Goal: Task Accomplishment & Management: Manage account settings

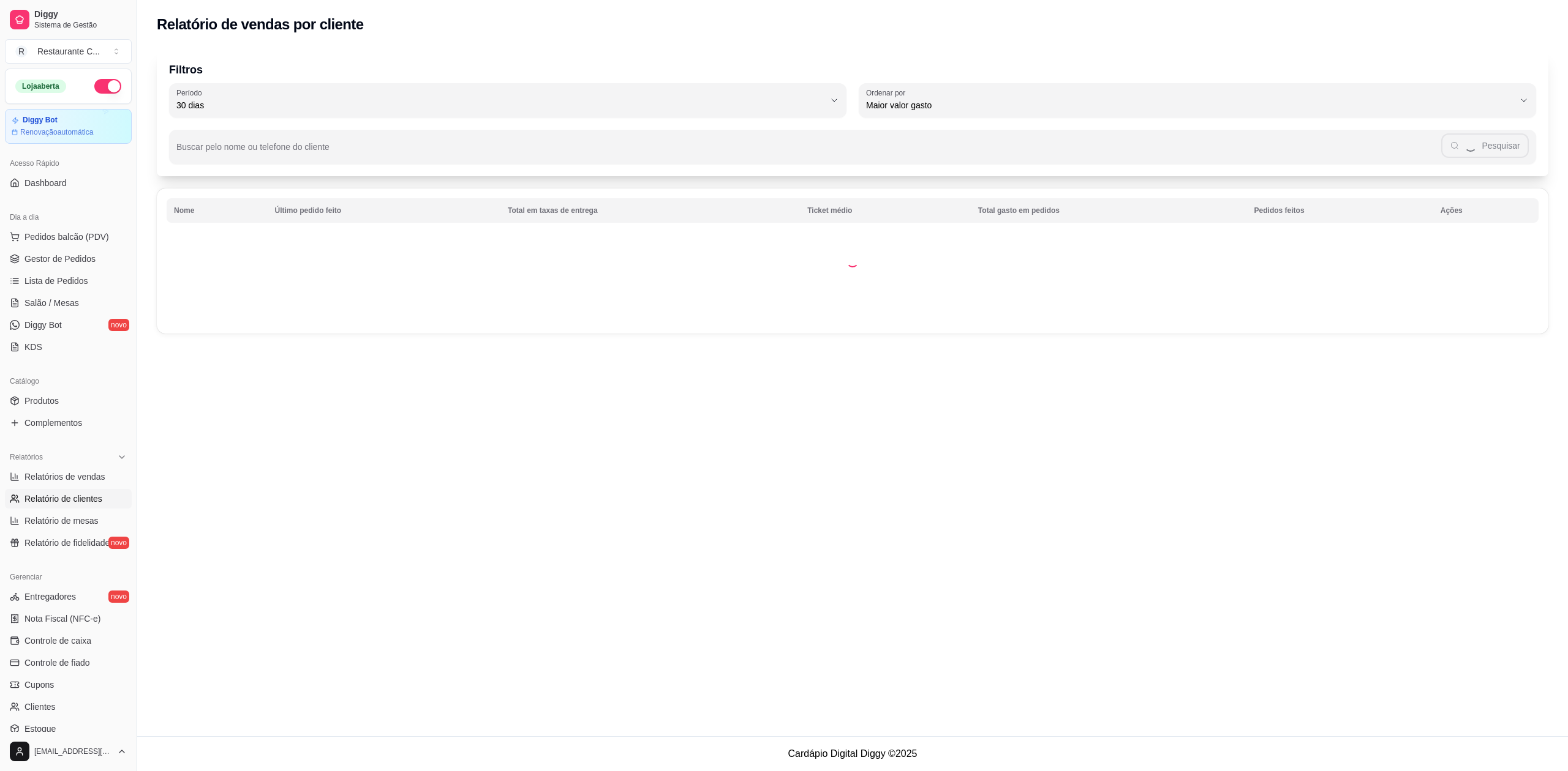
select select "30"
select select "HIGHEST_TOTAL_SPENT_WITH_ORDERS"
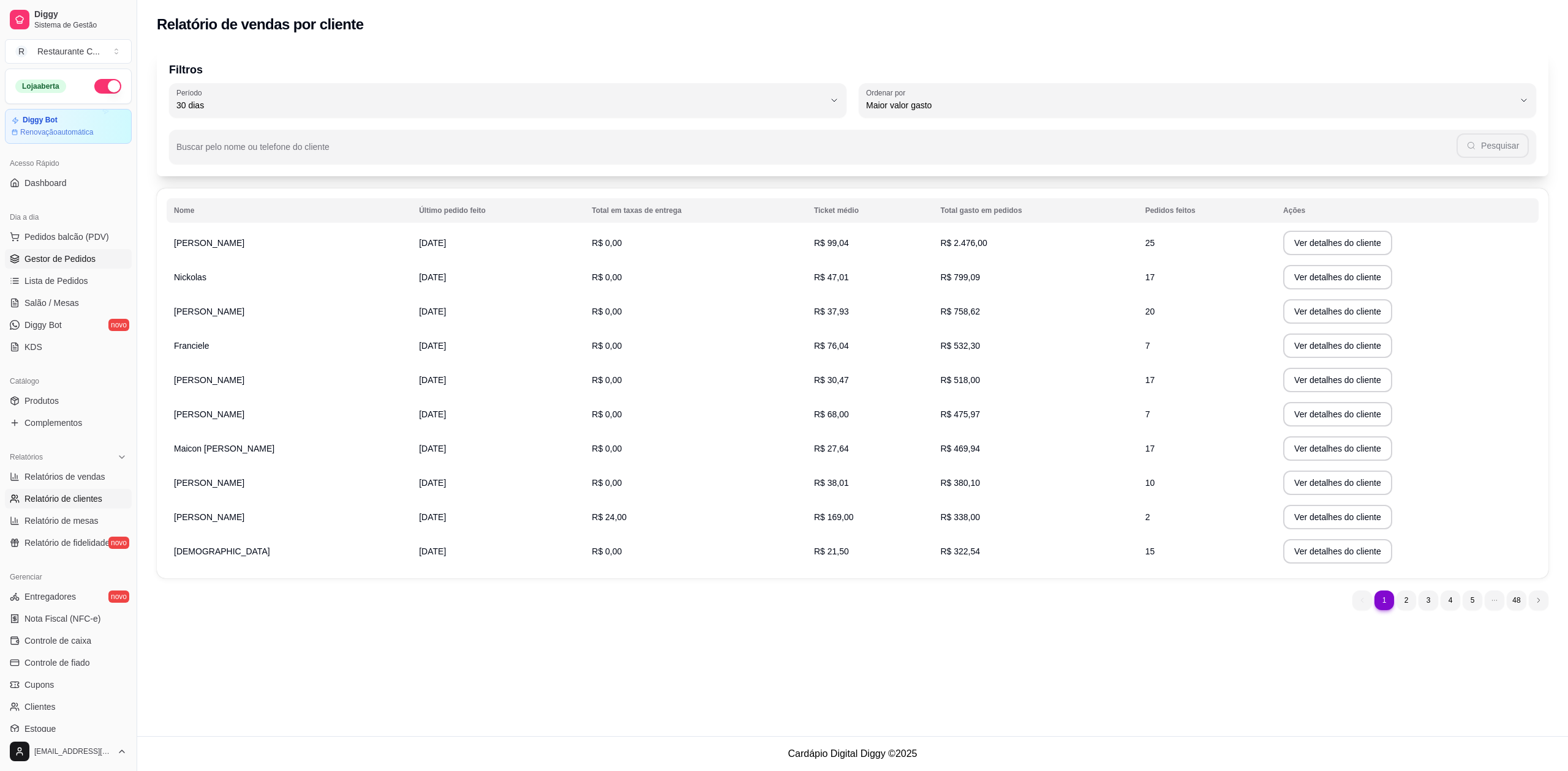
click at [79, 258] on span "Gestor de Pedidos" at bounding box center [60, 259] width 71 height 12
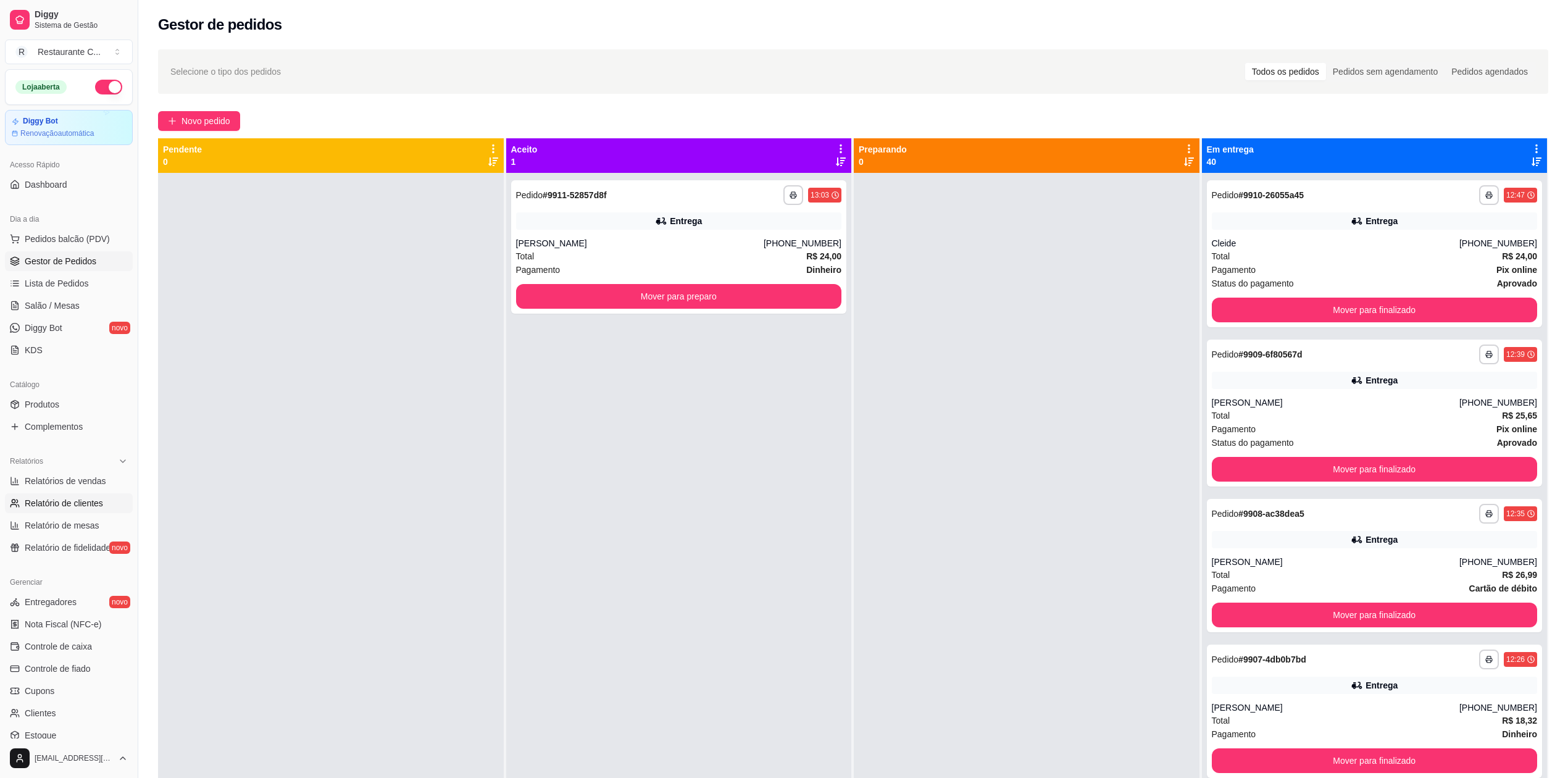
click at [88, 502] on span "Relatório de clientes" at bounding box center [64, 504] width 79 height 12
select select "30"
select select "HIGHEST_TOTAL_SPENT_WITH_ORDERS"
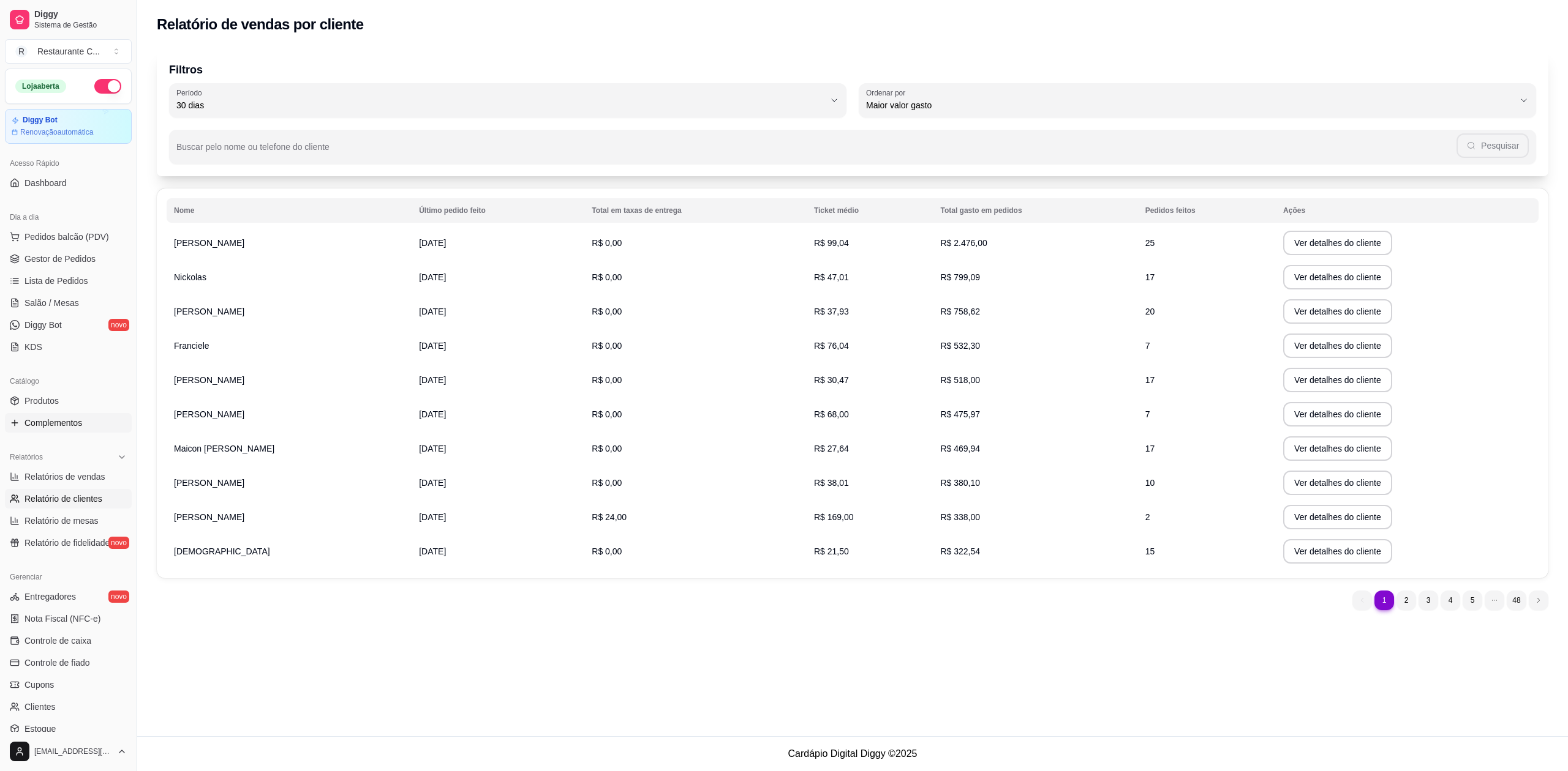
click at [73, 429] on span "Complementos" at bounding box center [53, 423] width 58 height 12
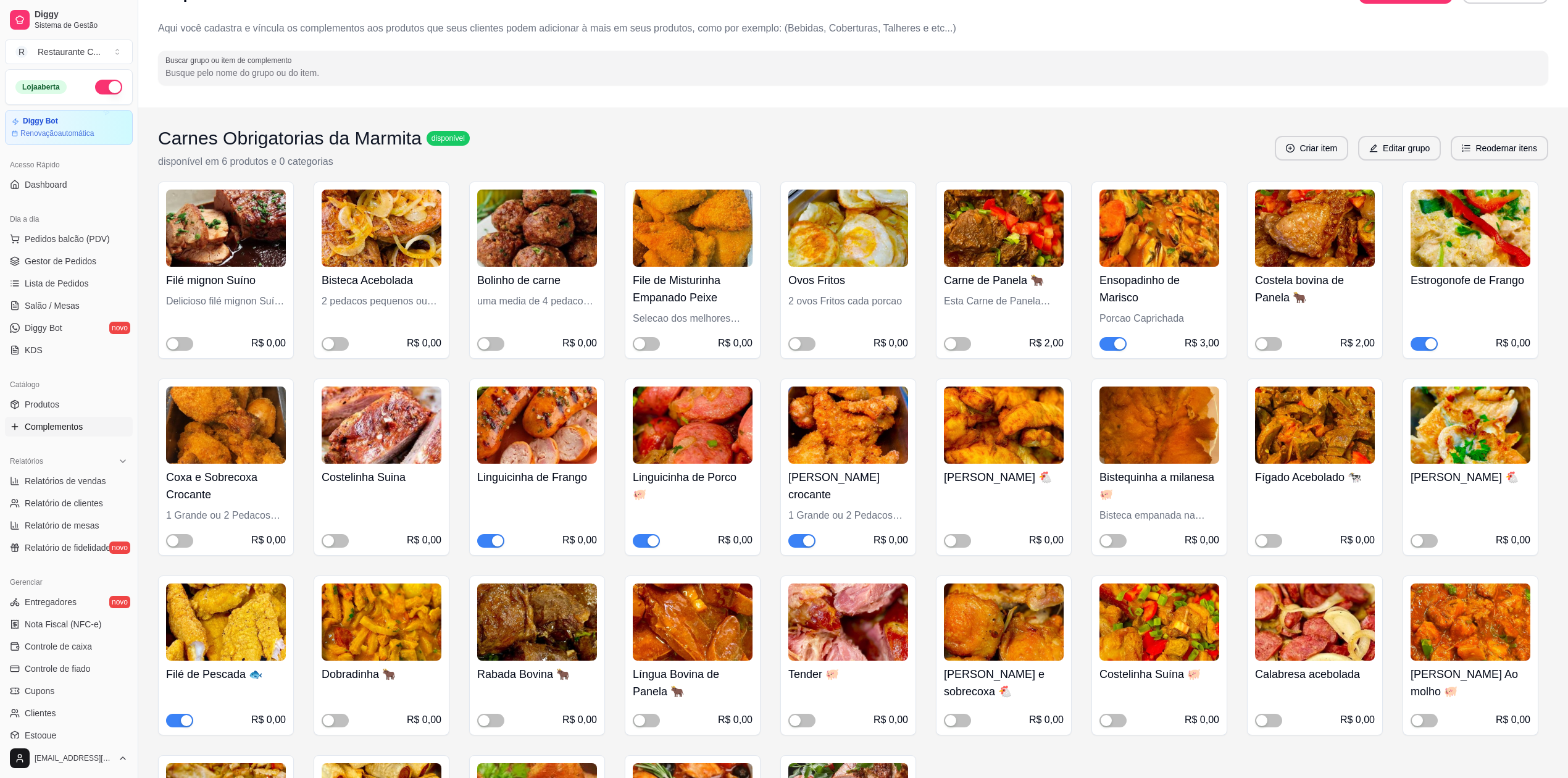
scroll to position [164, 0]
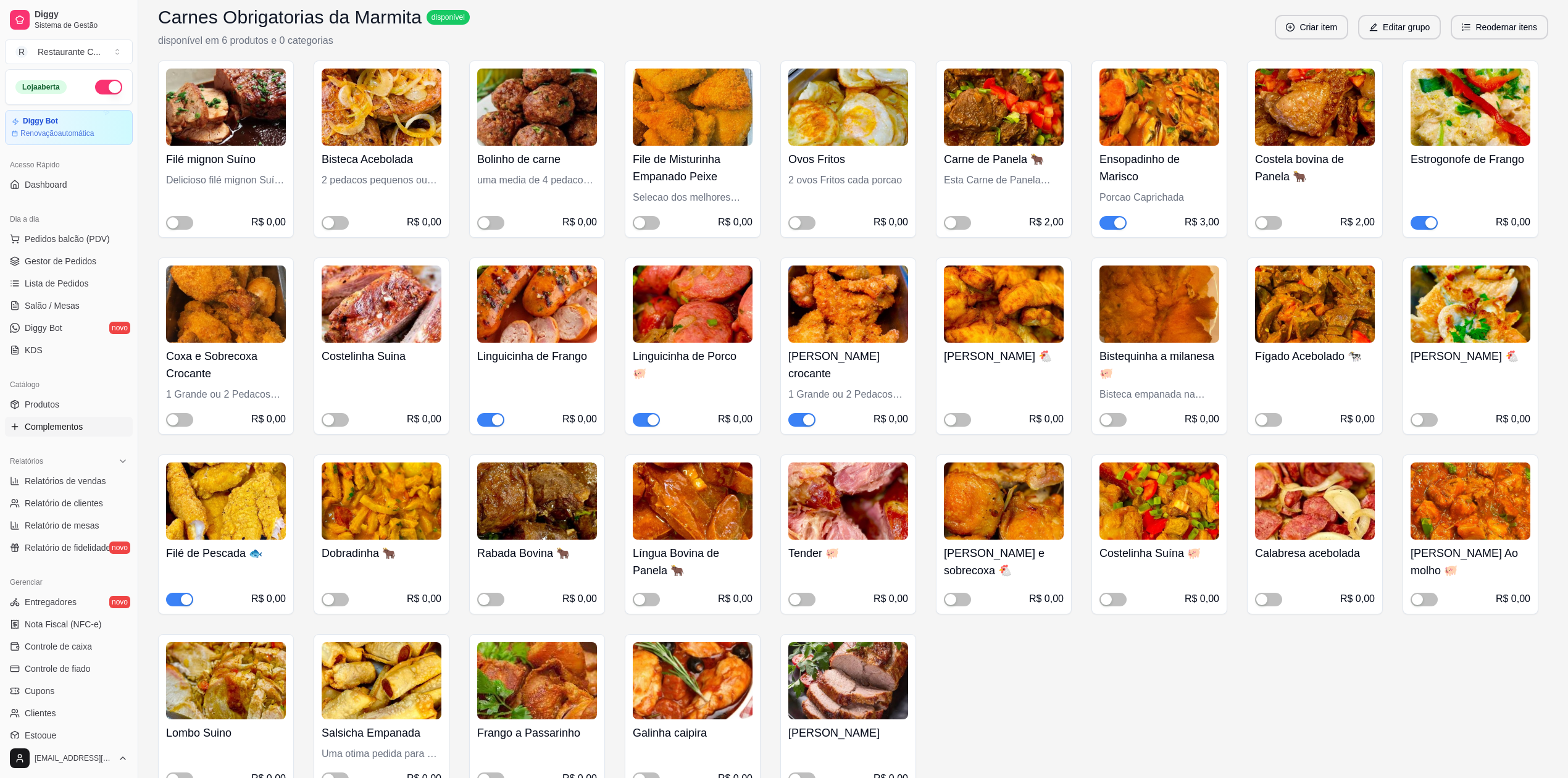
click at [806, 416] on div "button" at bounding box center [808, 420] width 11 height 11
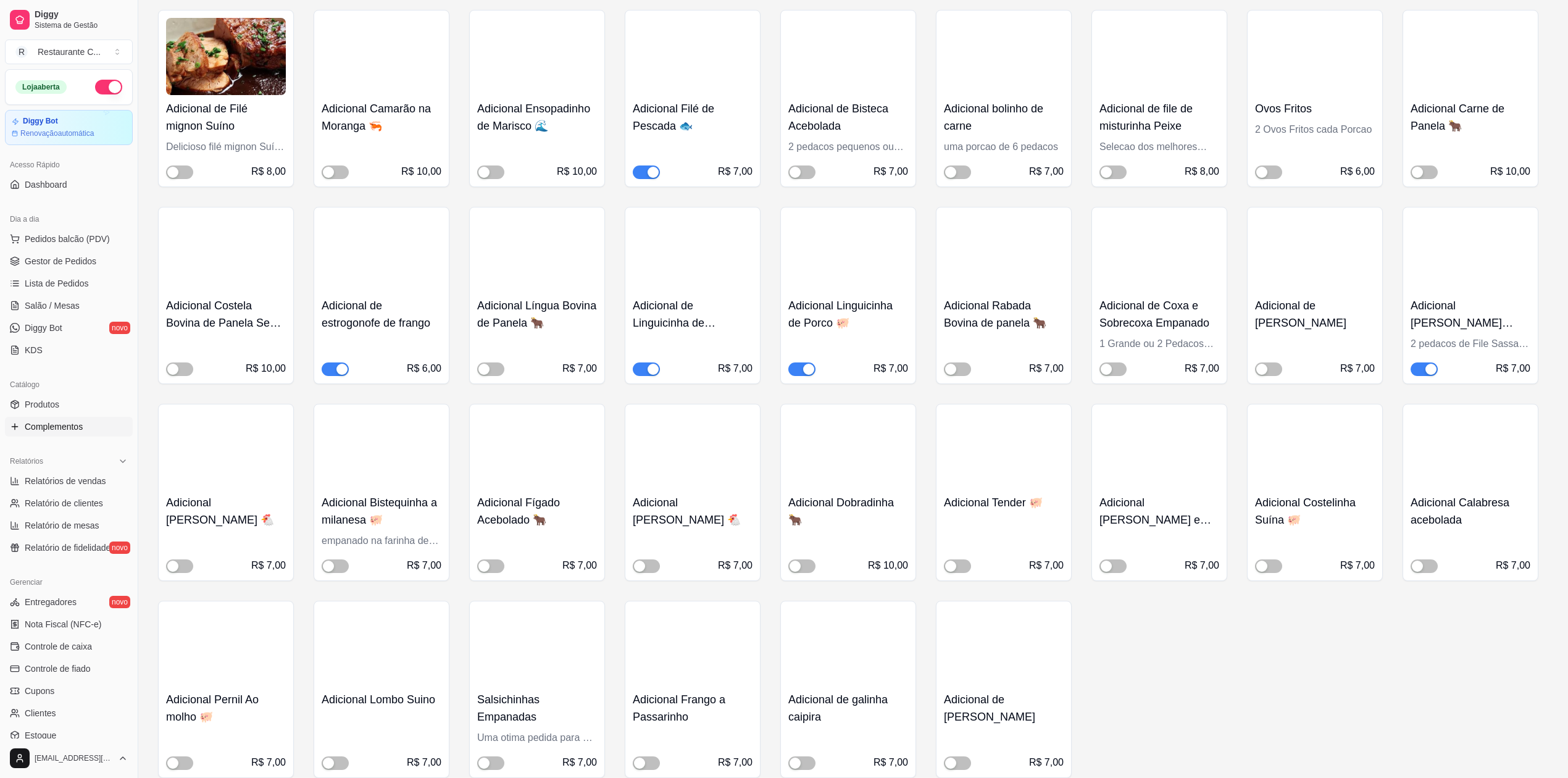
scroll to position [1070, 0]
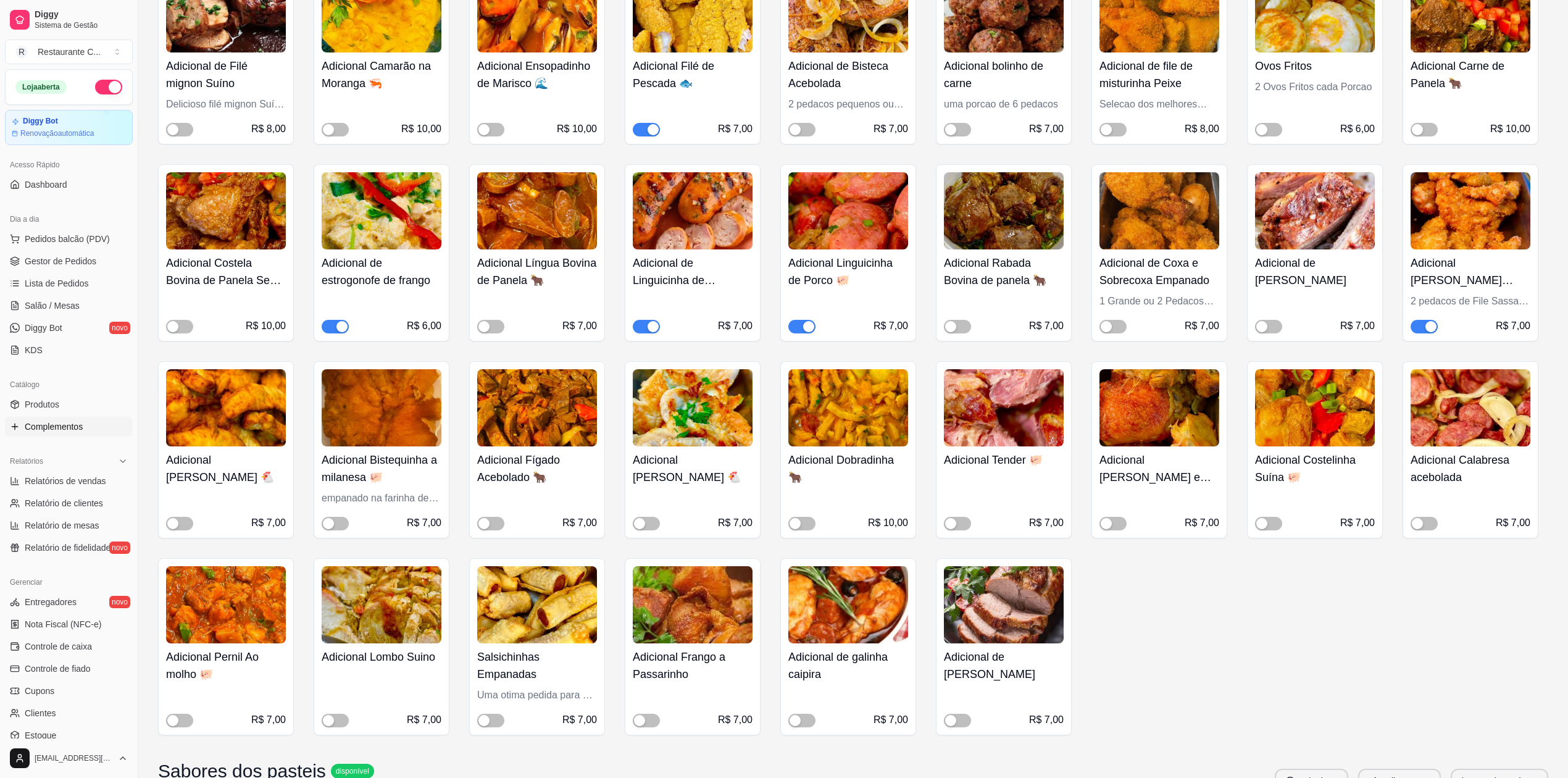
click at [1421, 328] on span "button" at bounding box center [1424, 327] width 27 height 14
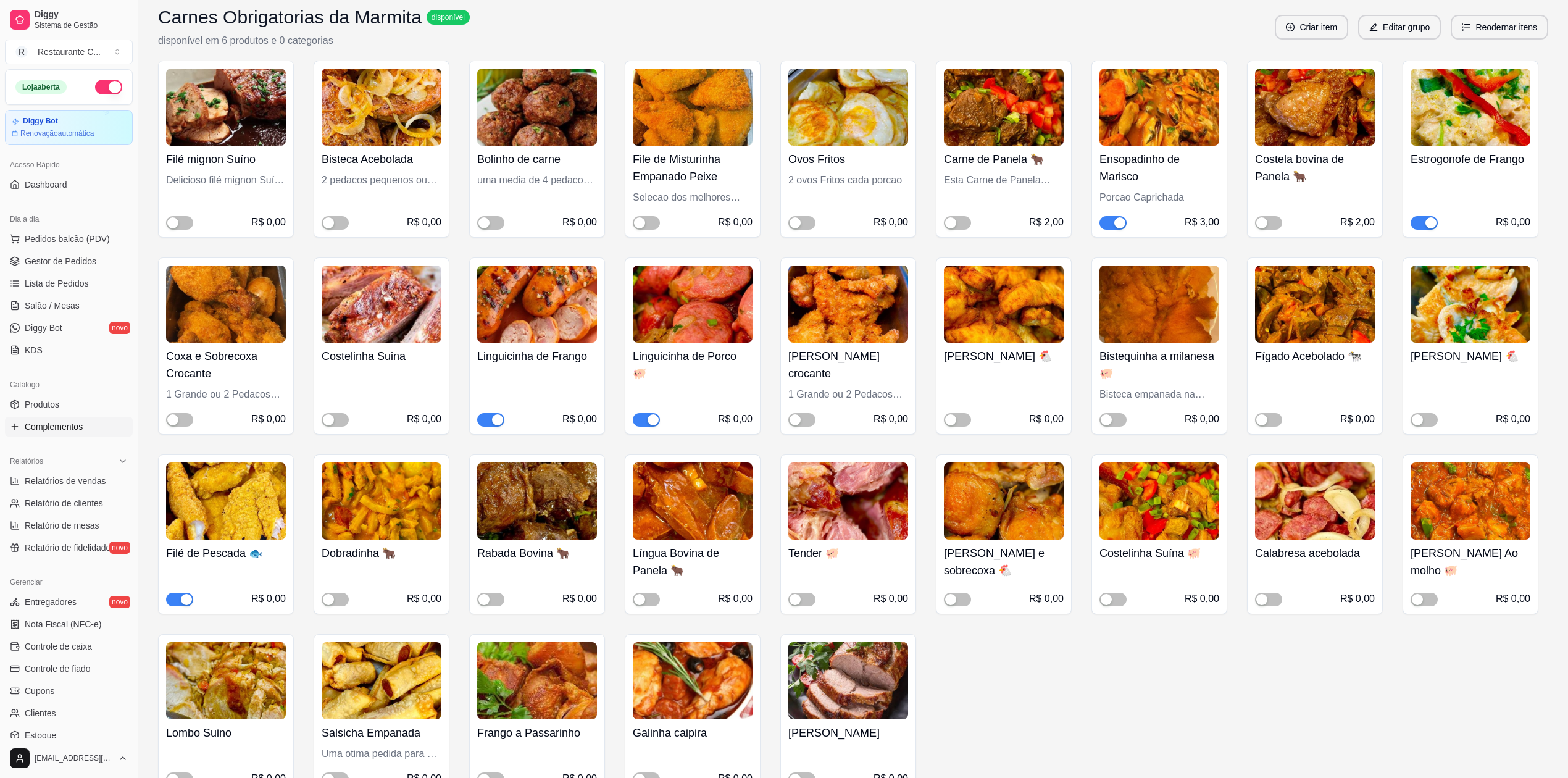
scroll to position [0, 0]
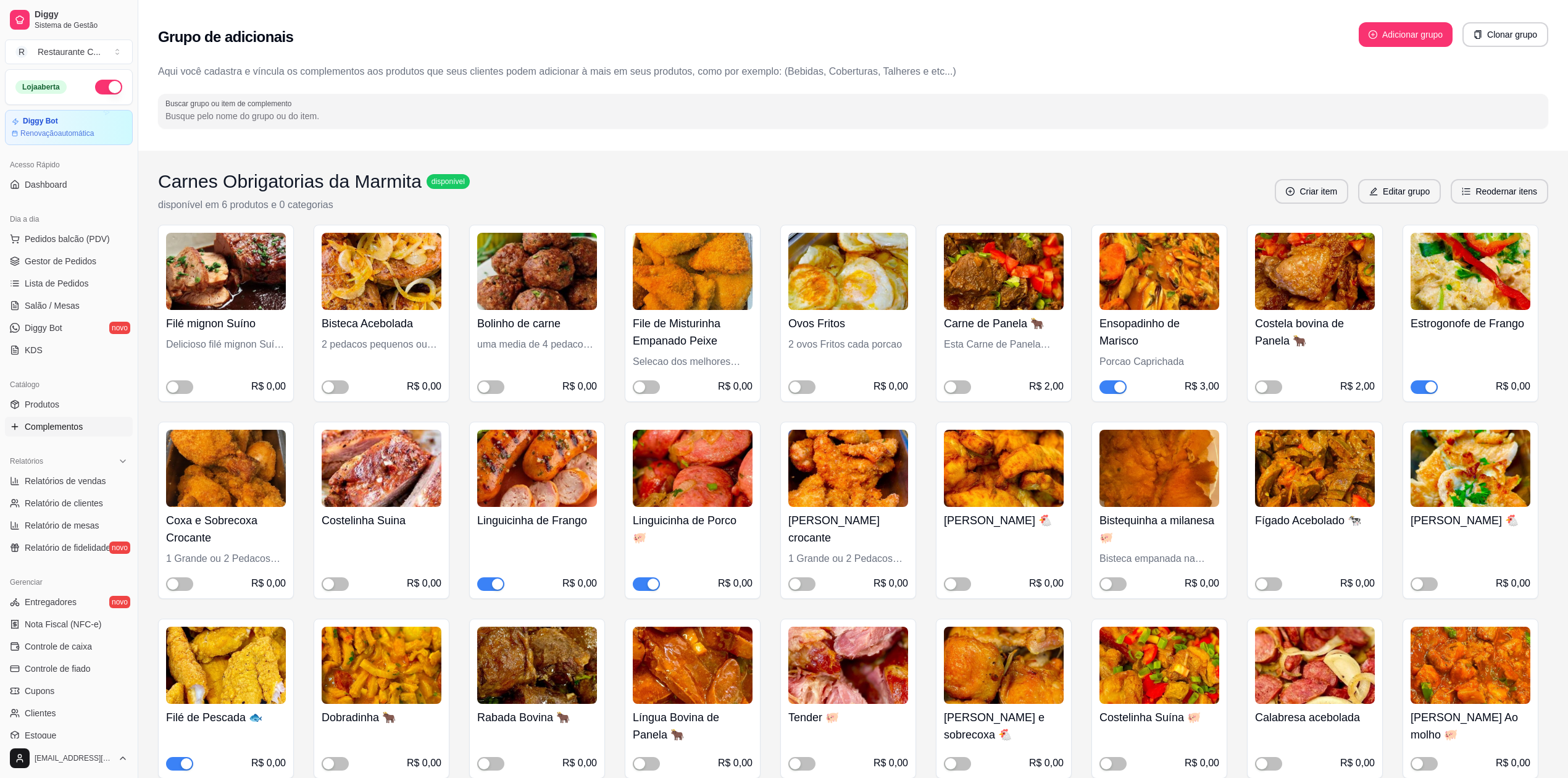
click at [1420, 385] on span "button" at bounding box center [1424, 387] width 27 height 14
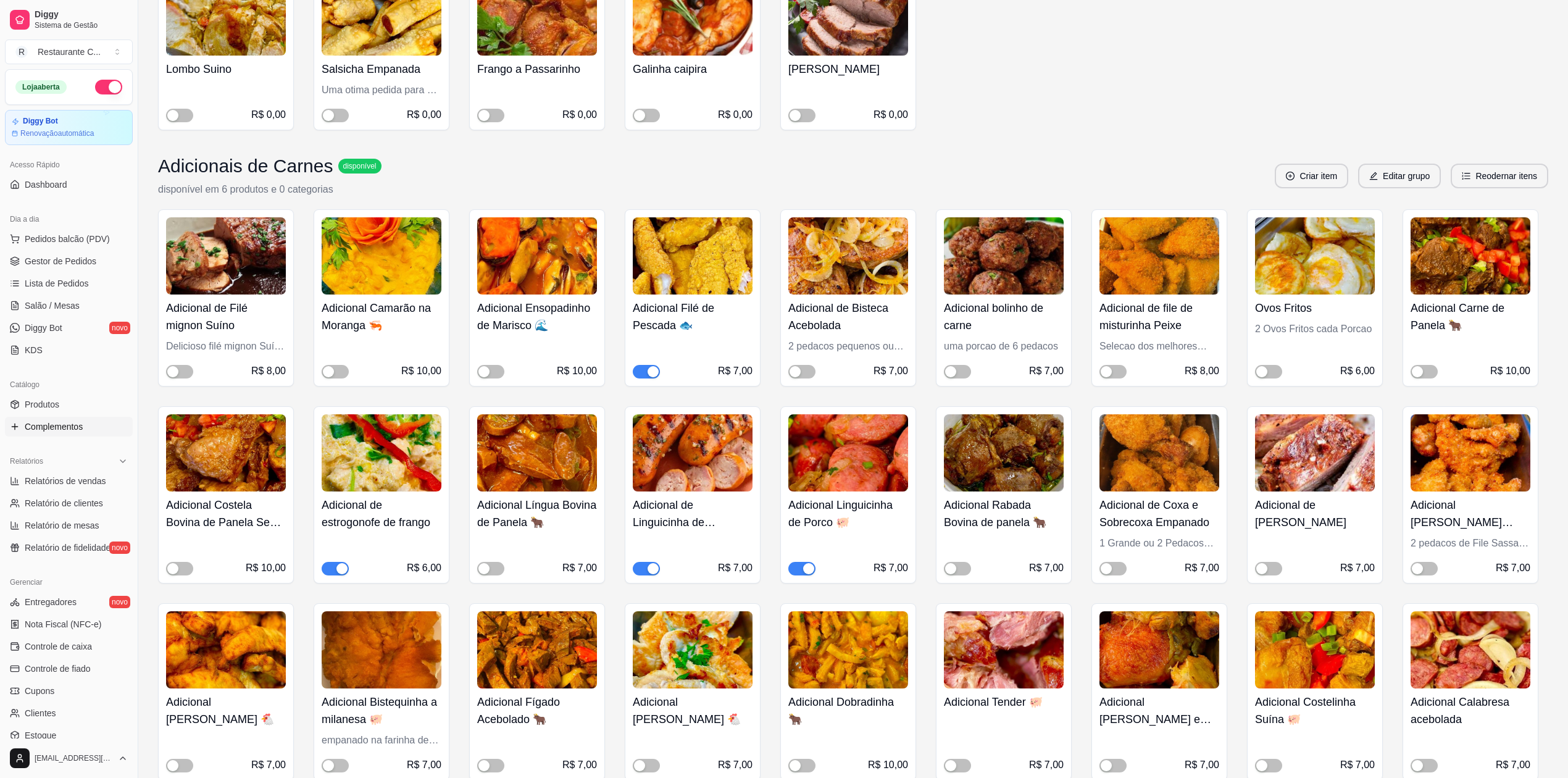
scroll to position [823, 0]
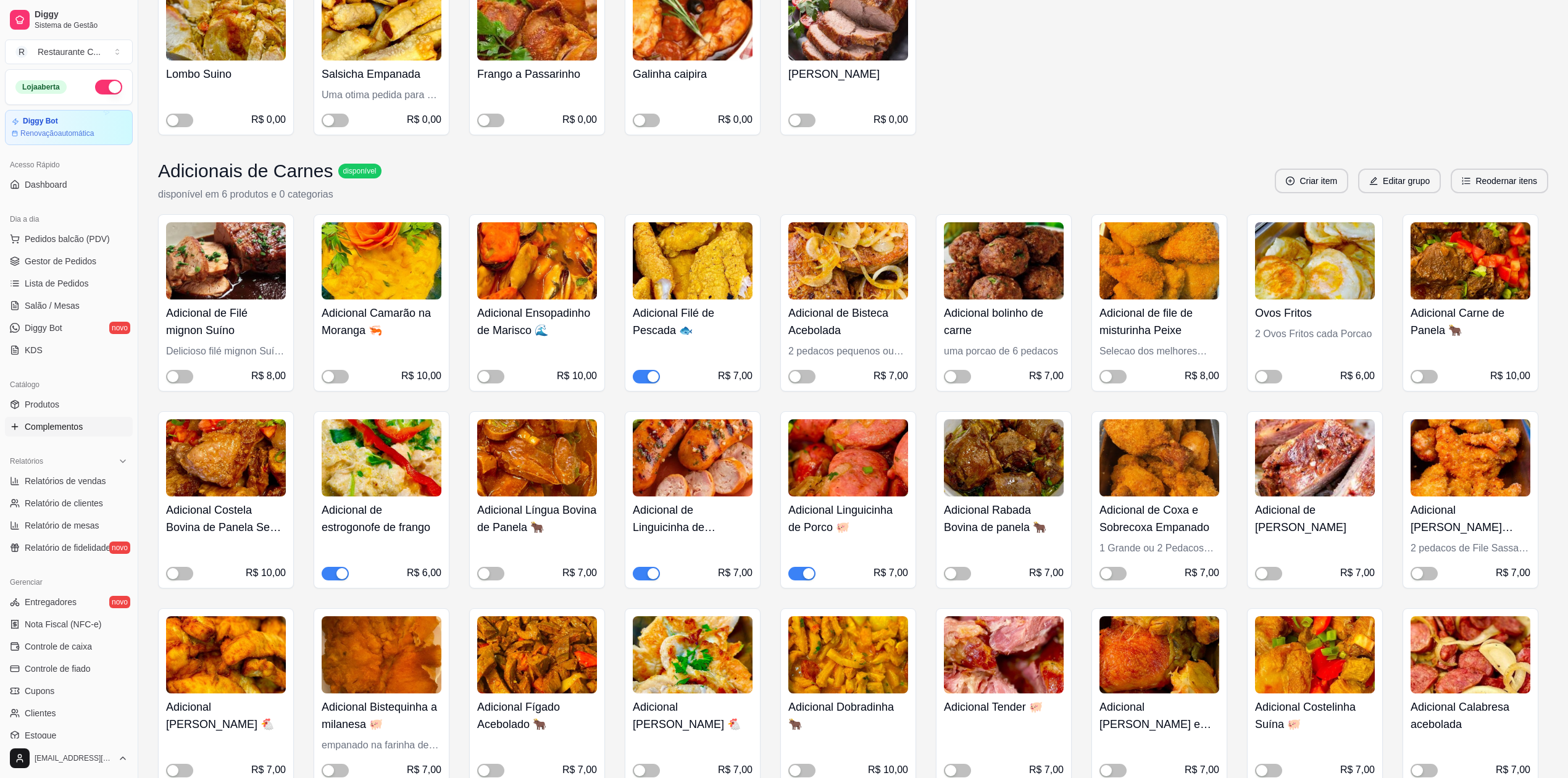
click at [332, 575] on span "button" at bounding box center [335, 574] width 27 height 14
click at [88, 263] on span "Gestor de Pedidos" at bounding box center [60, 261] width 72 height 12
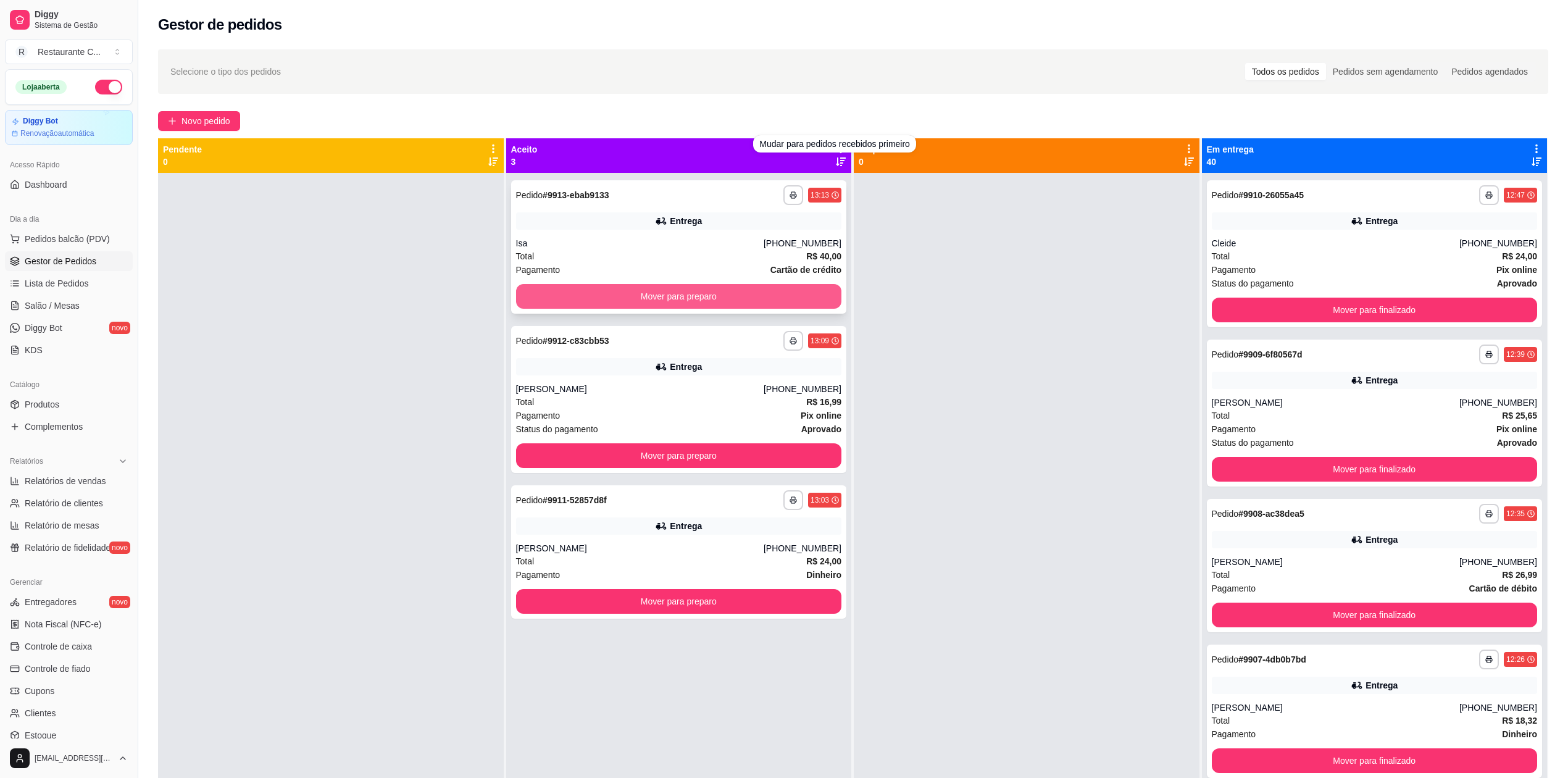
click at [714, 299] on button "Mover para preparo" at bounding box center [679, 296] width 326 height 25
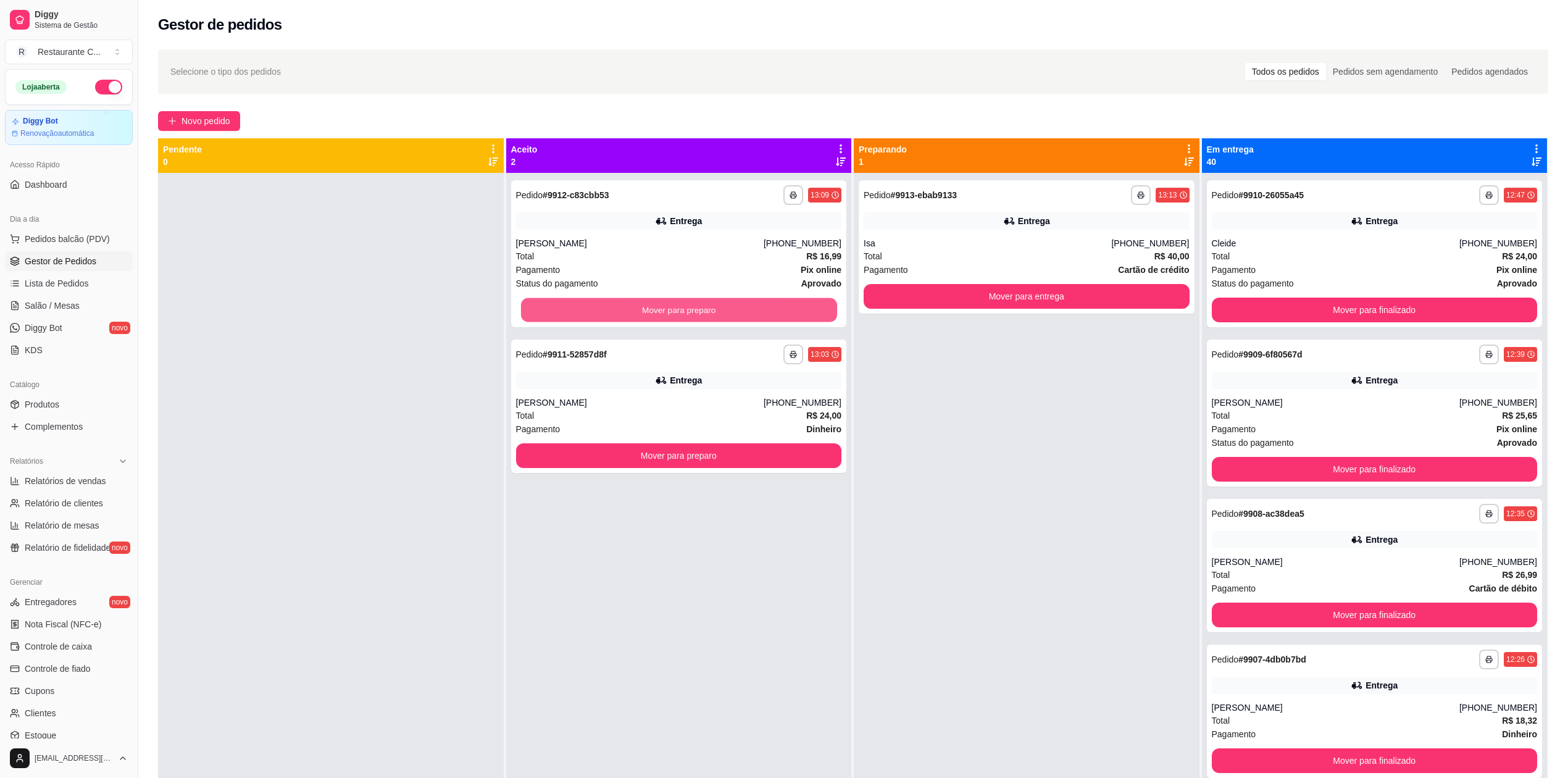
click at [714, 299] on button "Mover para preparo" at bounding box center [678, 310] width 316 height 24
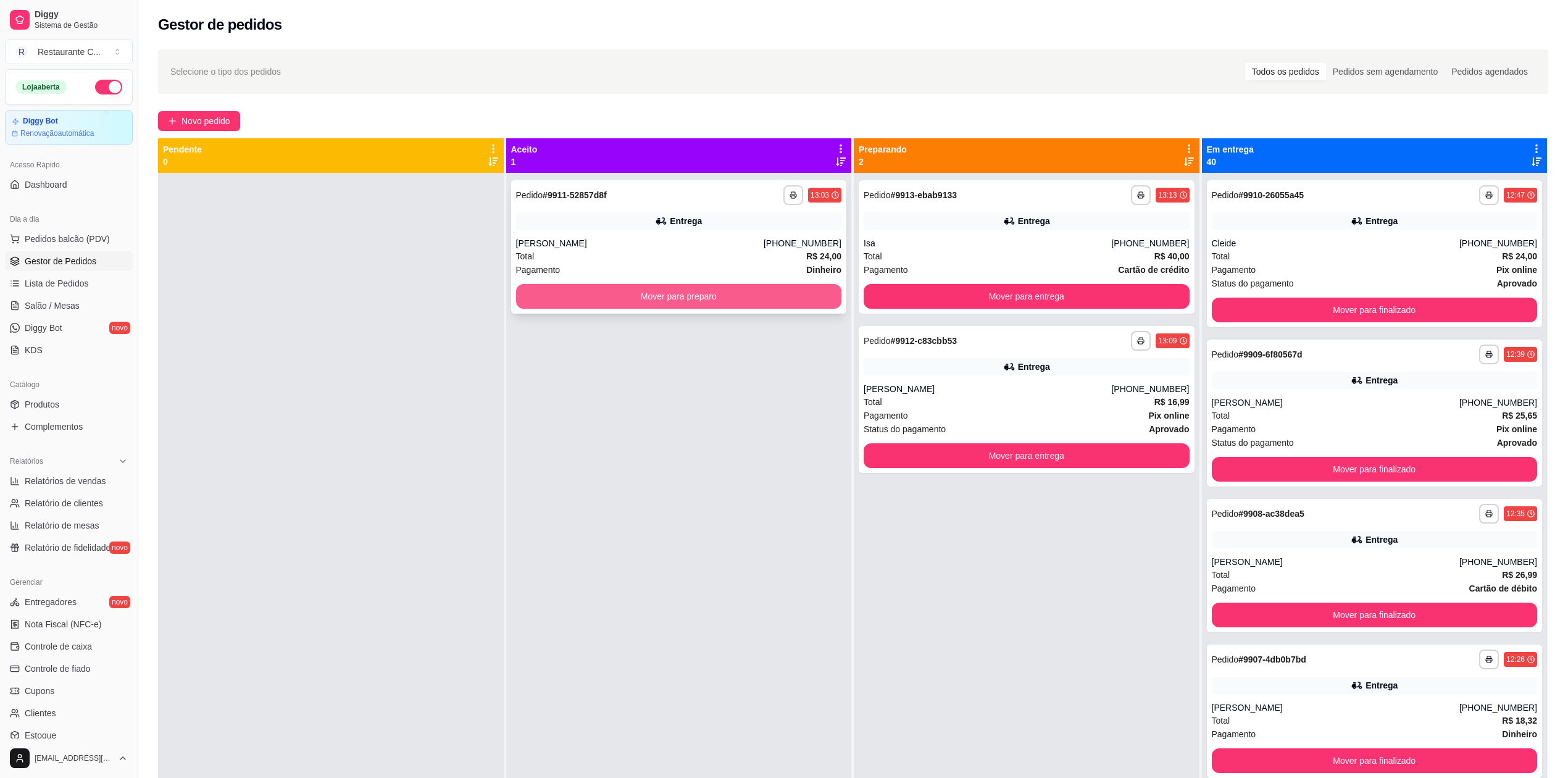
click at [727, 299] on button "Mover para preparo" at bounding box center [679, 296] width 326 height 25
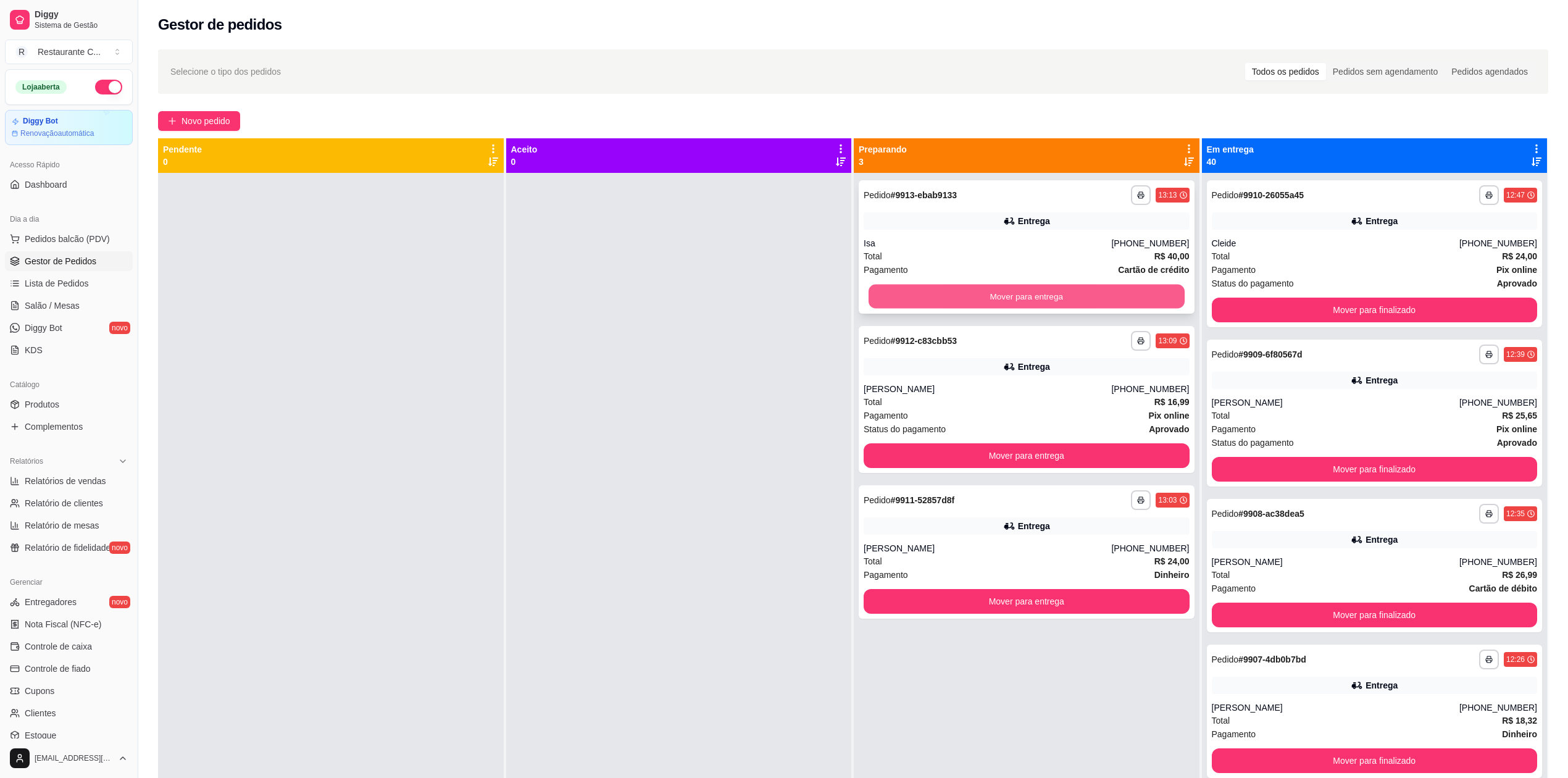
click at [1057, 300] on button "Mover para entrega" at bounding box center [1026, 296] width 316 height 24
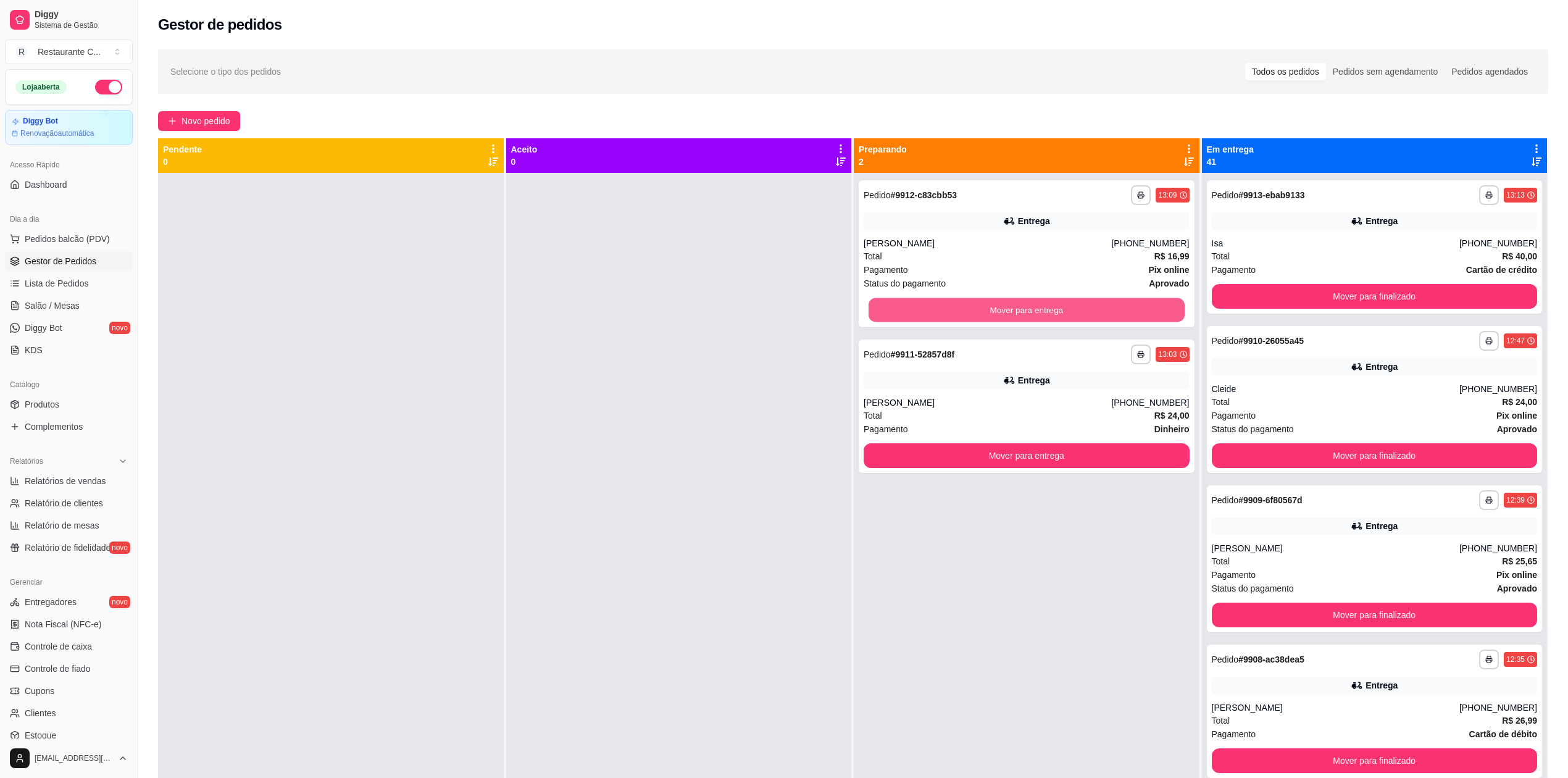
click at [1057, 300] on button "Mover para entrega" at bounding box center [1026, 310] width 316 height 24
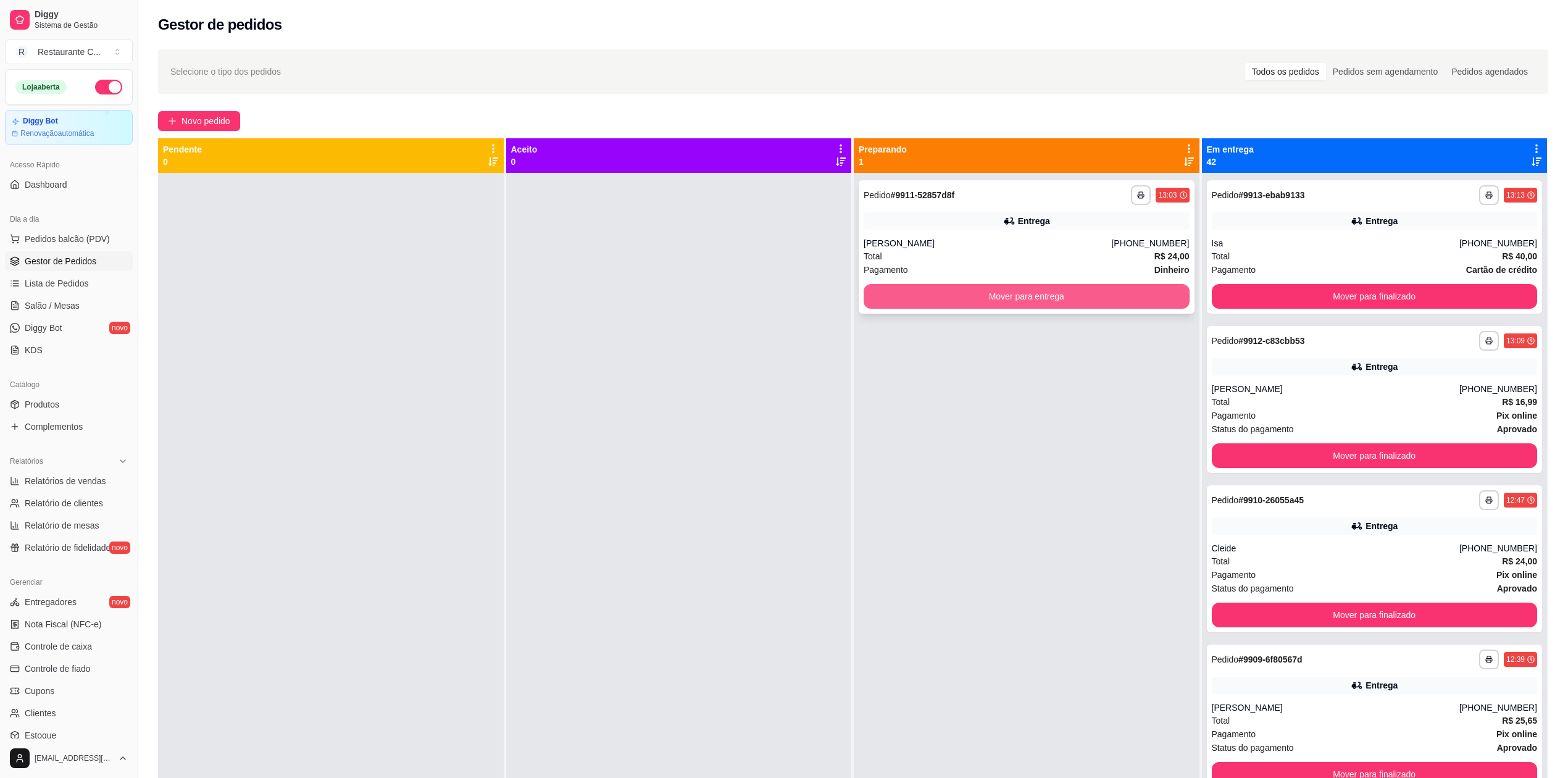
click at [1065, 299] on button "Mover para entrega" at bounding box center [1026, 296] width 326 height 25
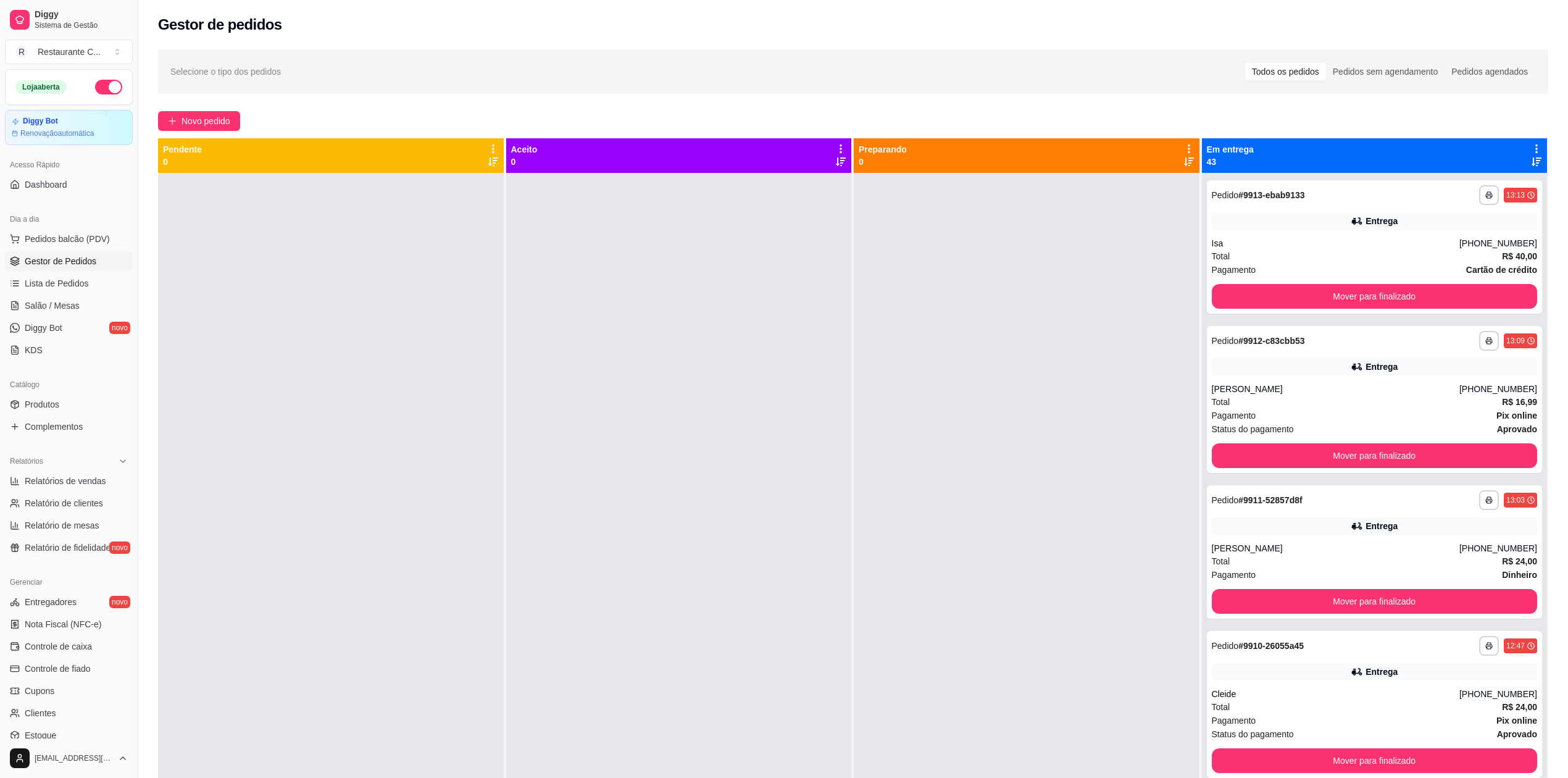
click at [1531, 148] on icon at bounding box center [1537, 148] width 11 height 11
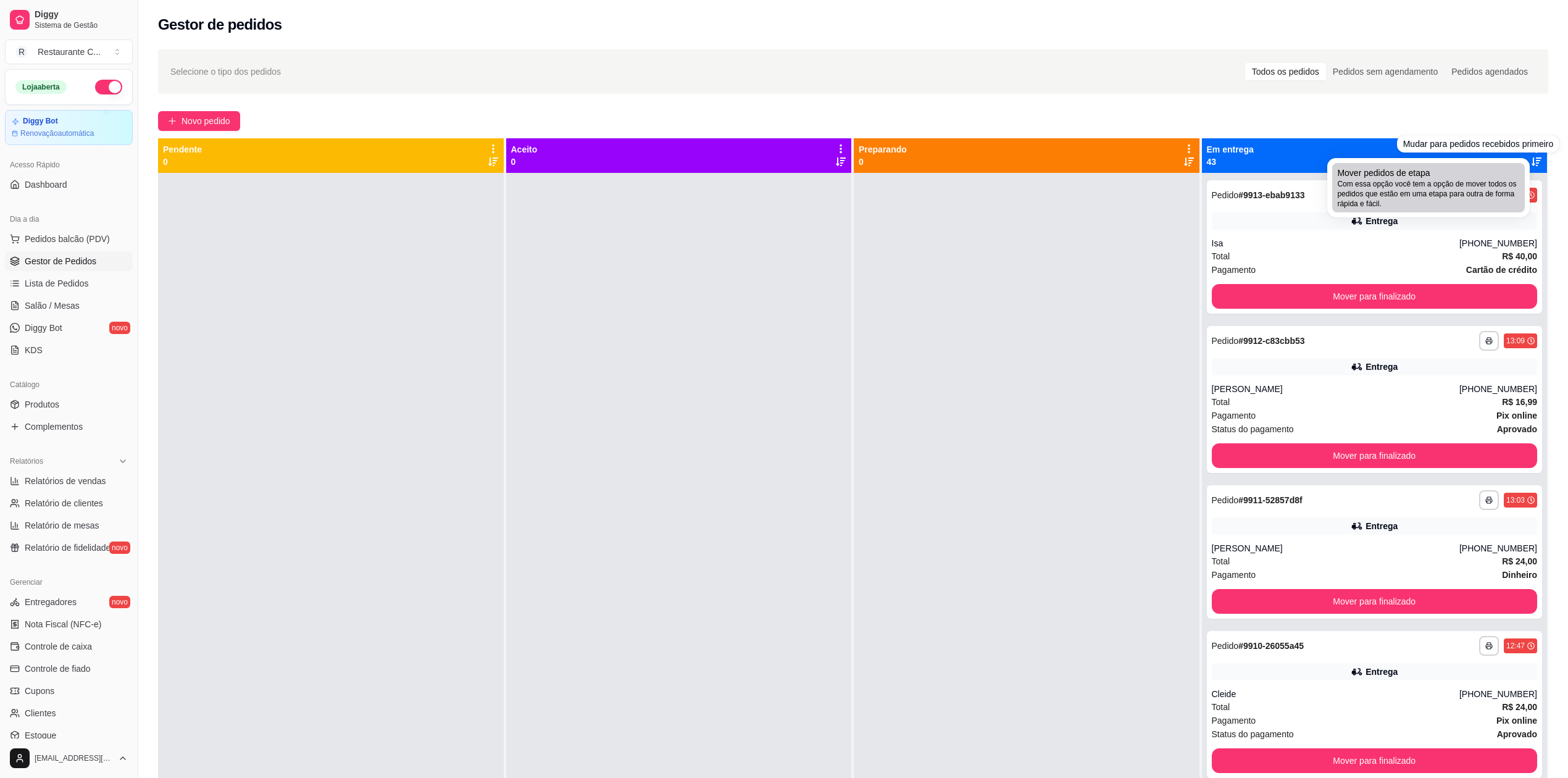
click at [1435, 168] on div "Mover pedidos de etapa Com essa opção você tem a opção de mover todos os pedido…" at bounding box center [1428, 187] width 183 height 42
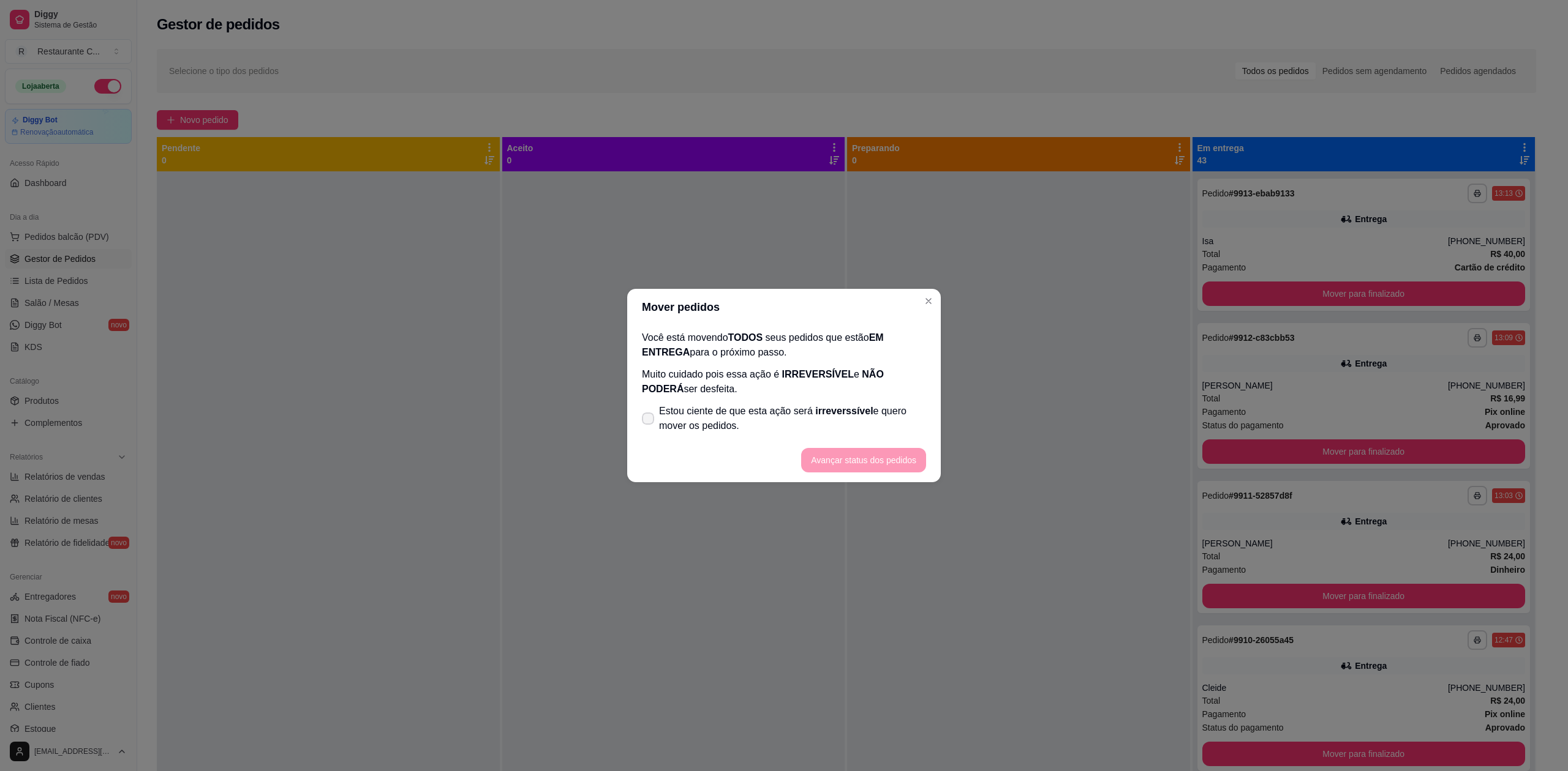
click at [770, 414] on span "Estou ciente de que esta ação será irreverssível e quero mover os pedidos." at bounding box center [792, 418] width 267 height 29
click at [649, 421] on input "Estou ciente de que esta ação será irreverssível e quero mover os pedidos." at bounding box center [645, 425] width 8 height 8
checkbox input "true"
click at [862, 461] on button "Avançar status dos pedidos" at bounding box center [864, 460] width 125 height 24
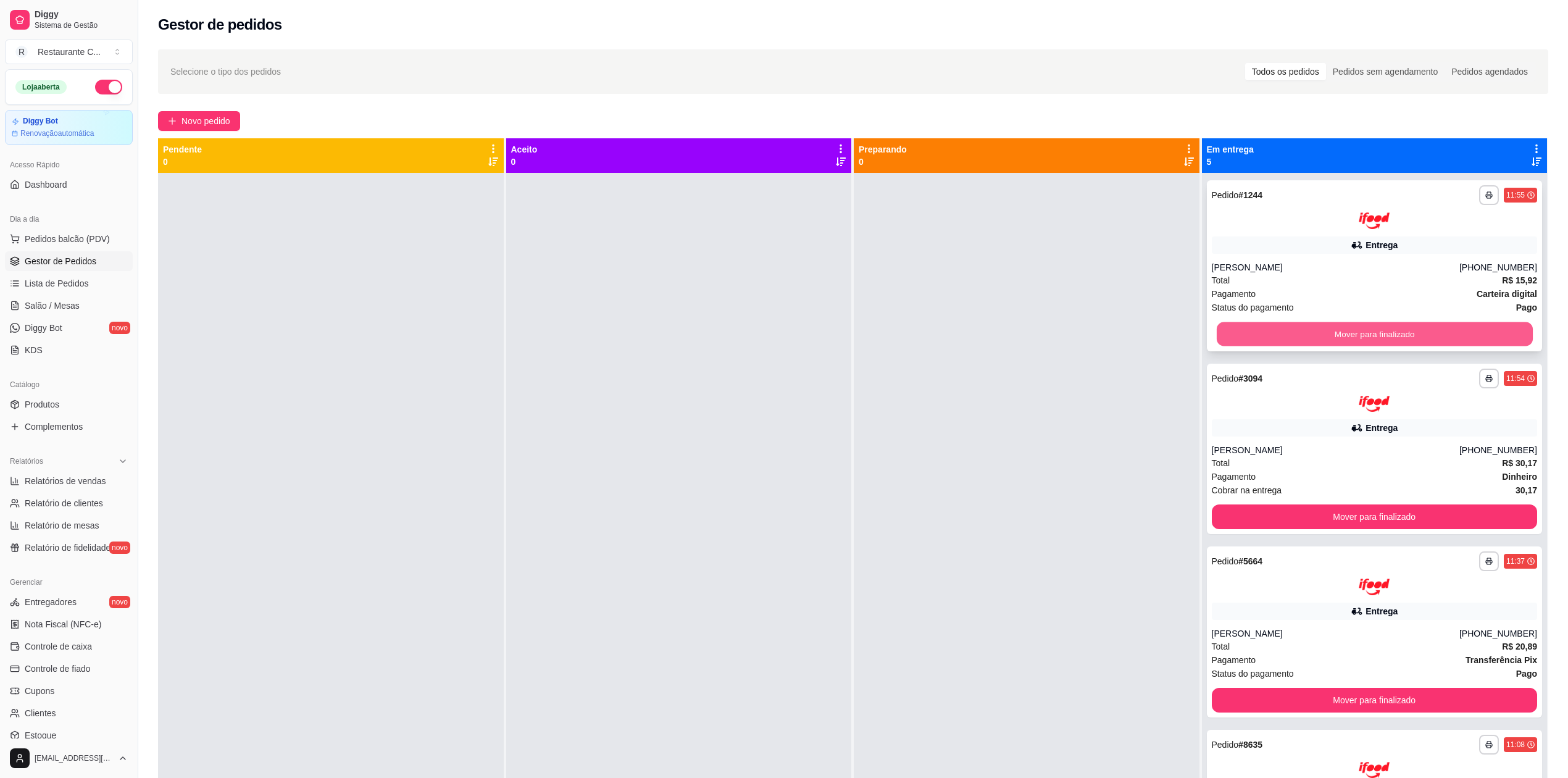
click at [1247, 328] on button "Mover para finalizado" at bounding box center [1374, 333] width 316 height 24
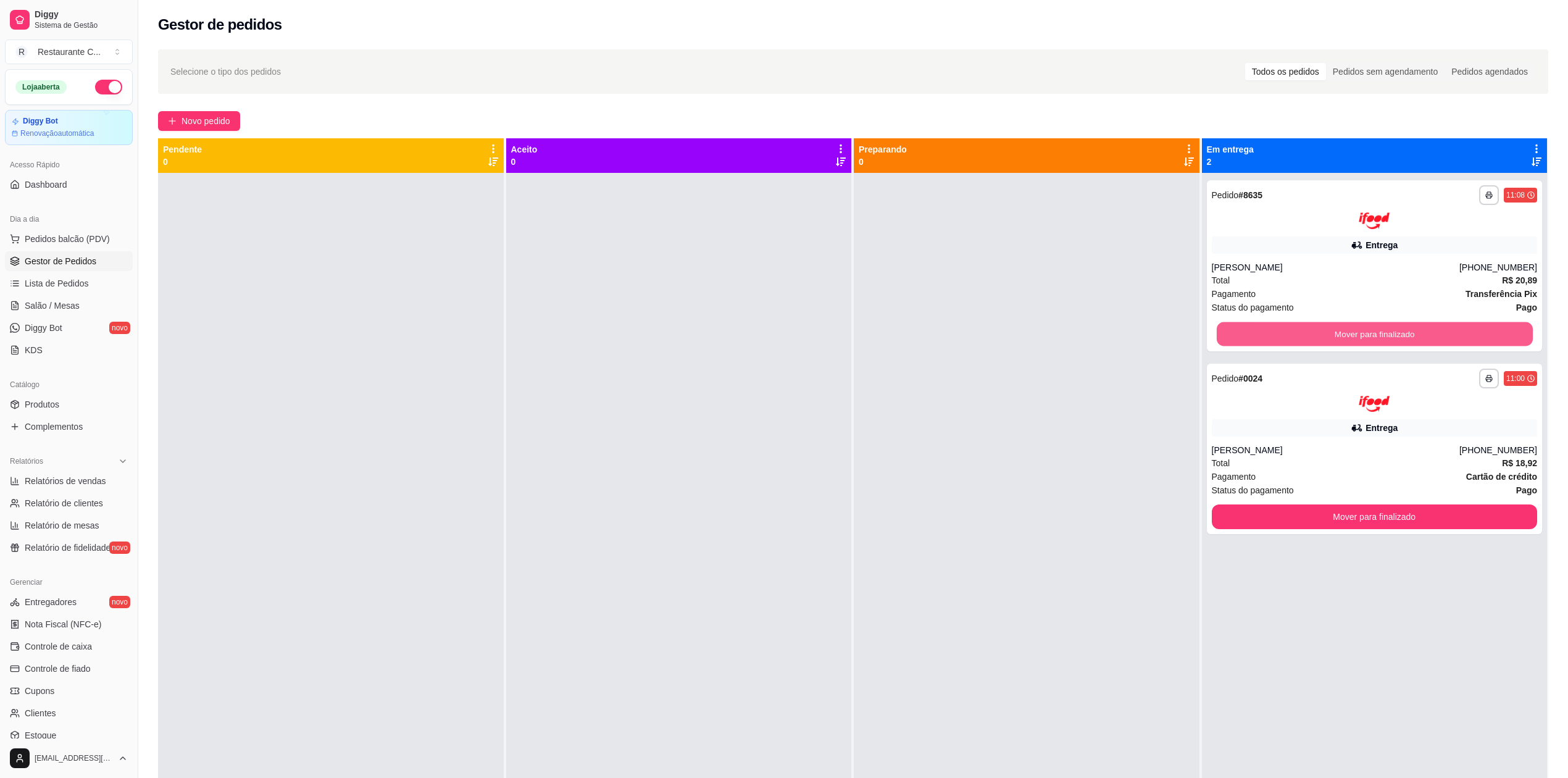
click at [1247, 328] on button "Mover para finalizado" at bounding box center [1374, 333] width 316 height 24
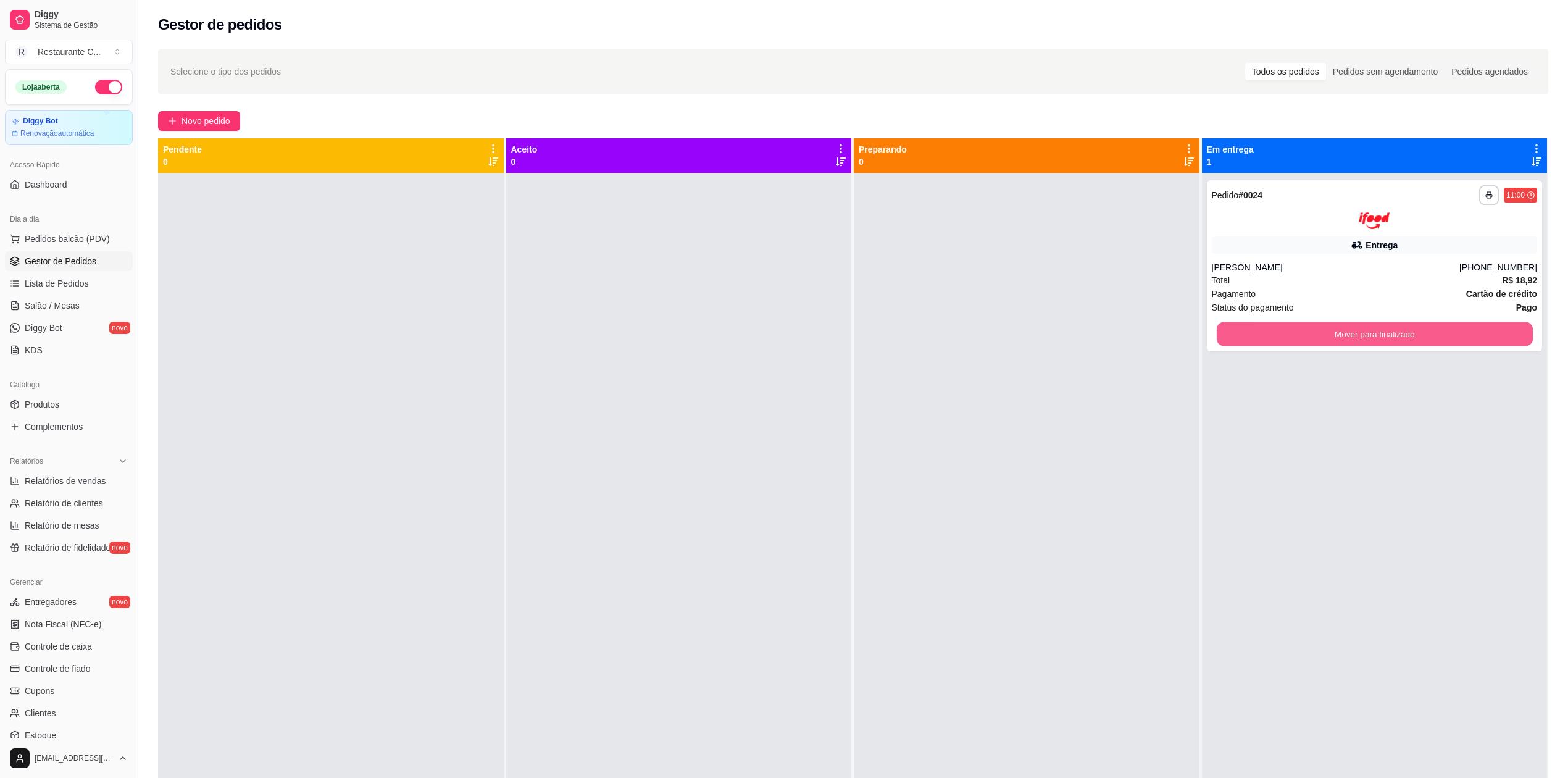
click at [1247, 328] on button "Mover para finalizado" at bounding box center [1374, 333] width 316 height 24
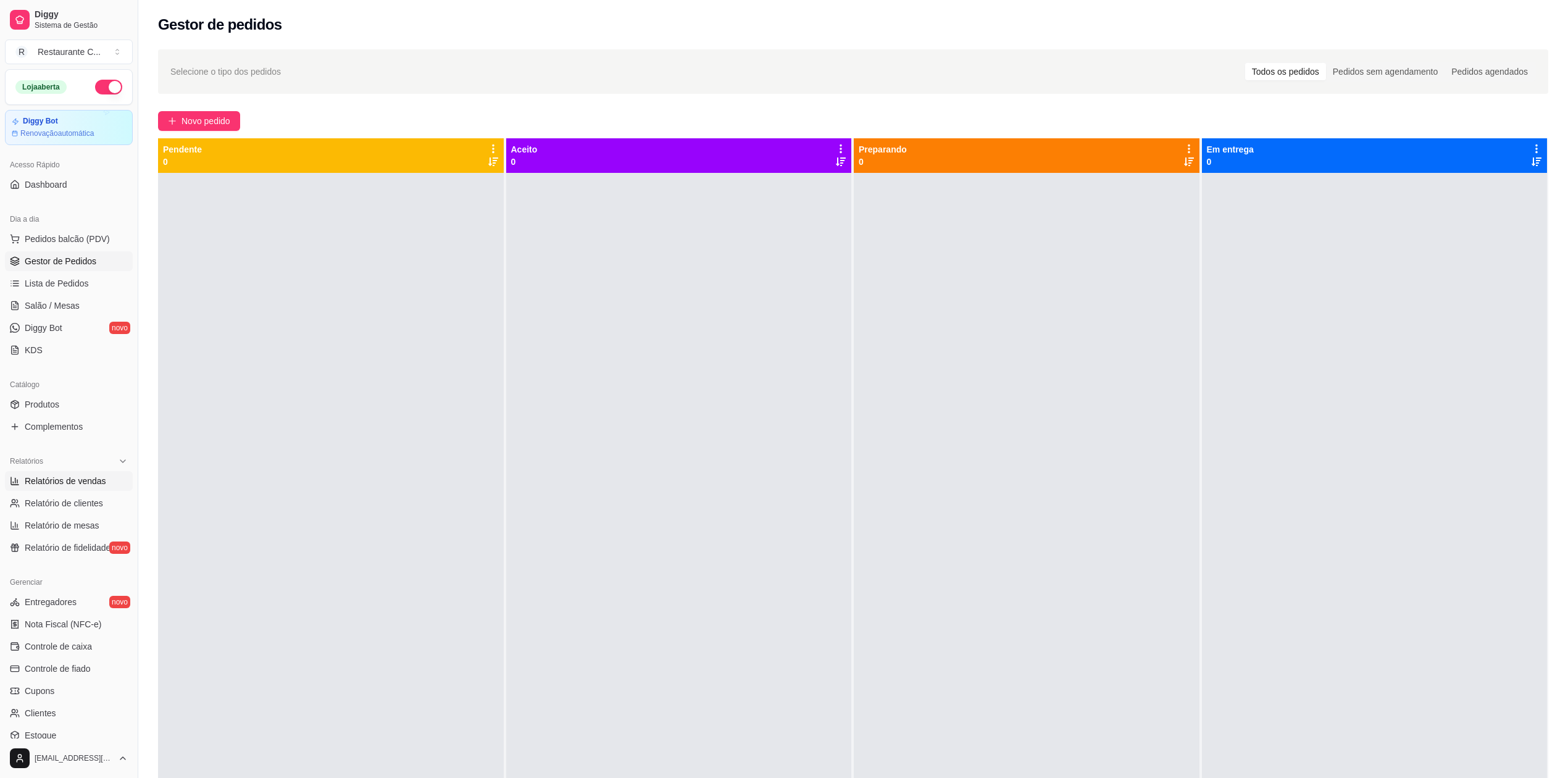
click at [89, 477] on span "Relatórios de vendas" at bounding box center [65, 481] width 81 height 12
select select "ALL"
select select "0"
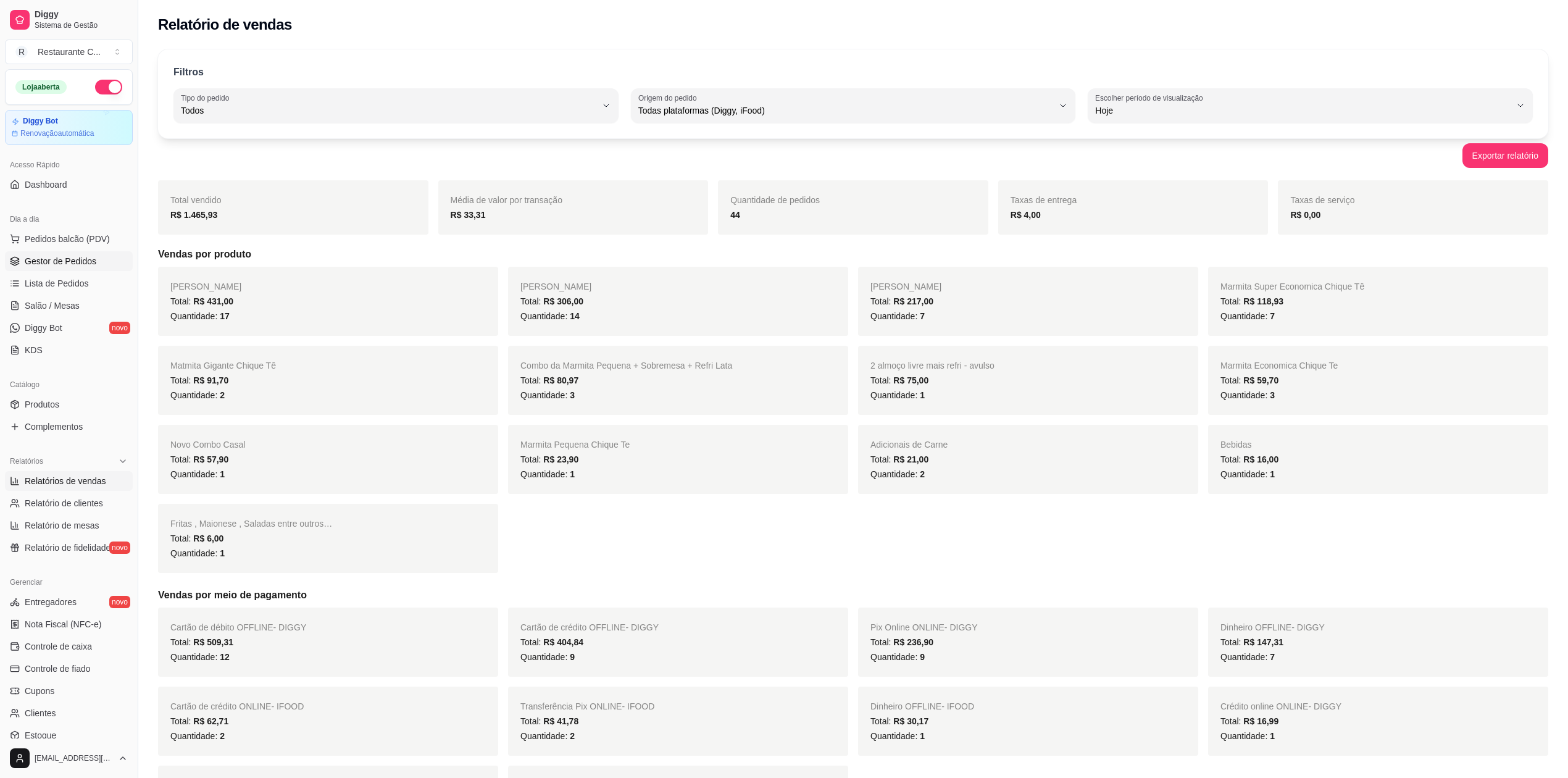
click at [67, 262] on span "Gestor de Pedidos" at bounding box center [60, 261] width 72 height 12
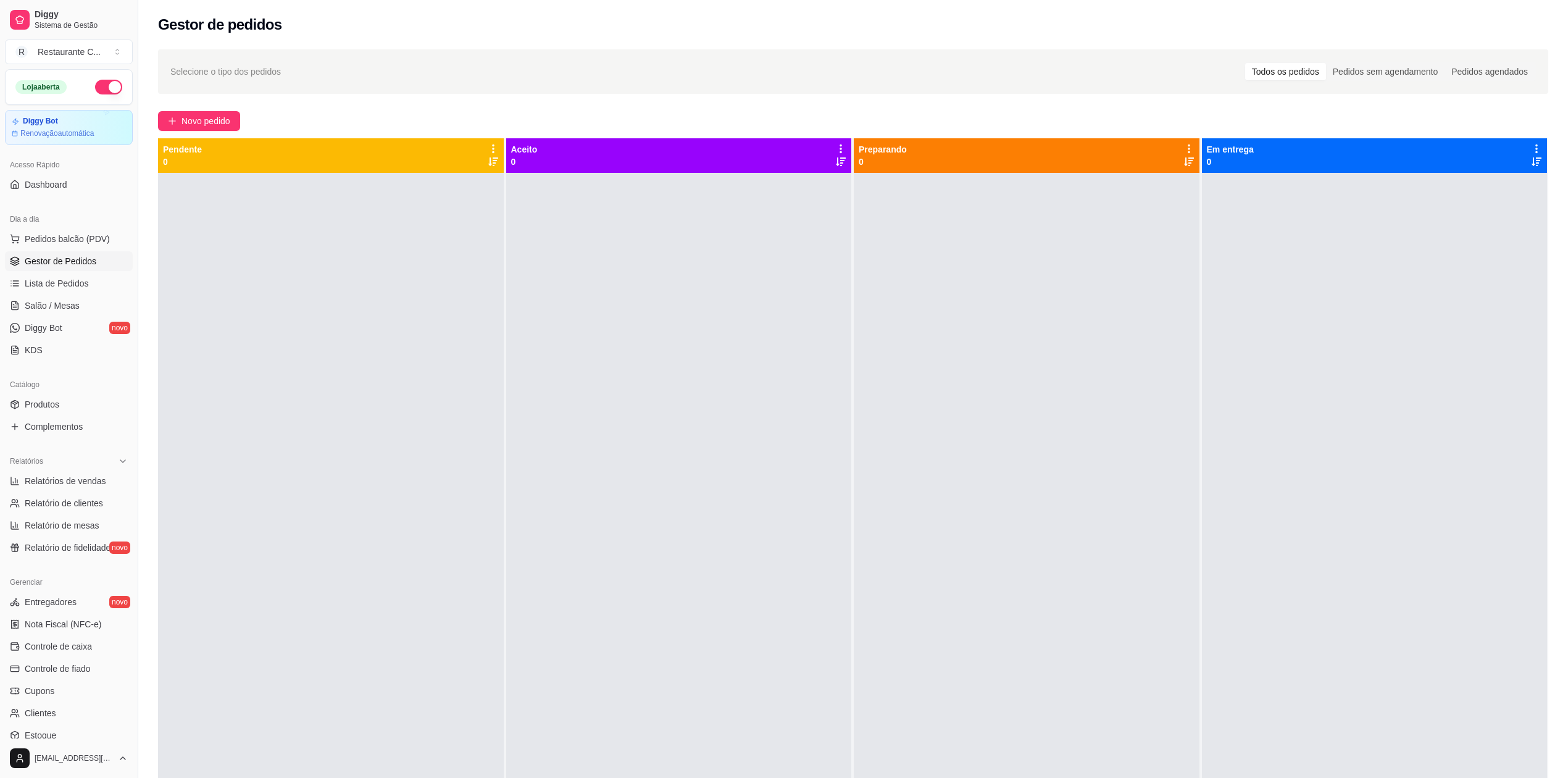
click at [548, 339] on div at bounding box center [679, 562] width 346 height 778
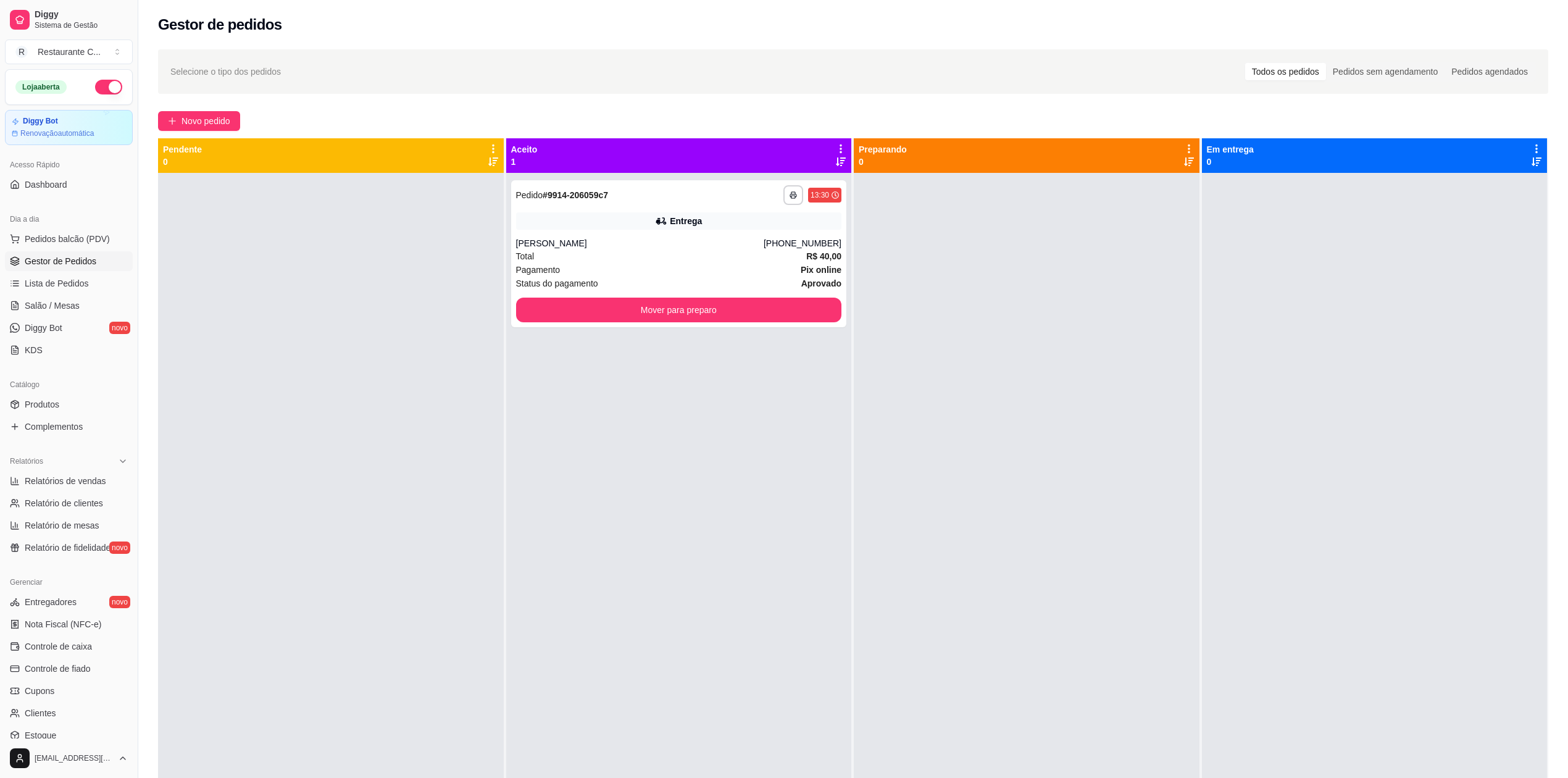
click at [1522, 352] on div at bounding box center [1375, 562] width 346 height 778
click at [803, 315] on button "Mover para preparo" at bounding box center [678, 310] width 316 height 24
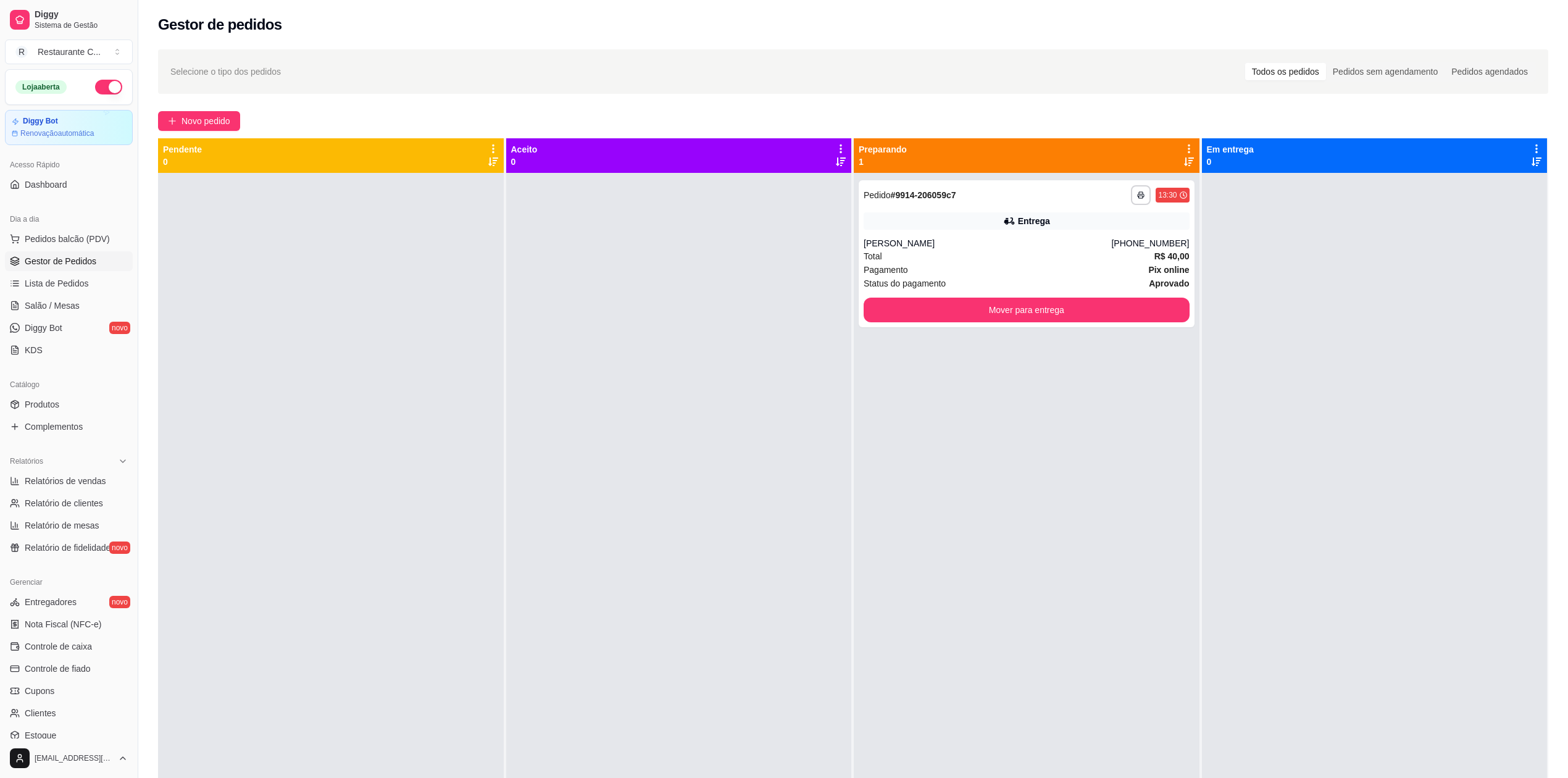
click at [944, 393] on div "**********" at bounding box center [1026, 562] width 346 height 778
click at [1057, 361] on div "**********" at bounding box center [1026, 562] width 346 height 778
click at [1082, 315] on button "Mover para entrega" at bounding box center [1026, 310] width 326 height 25
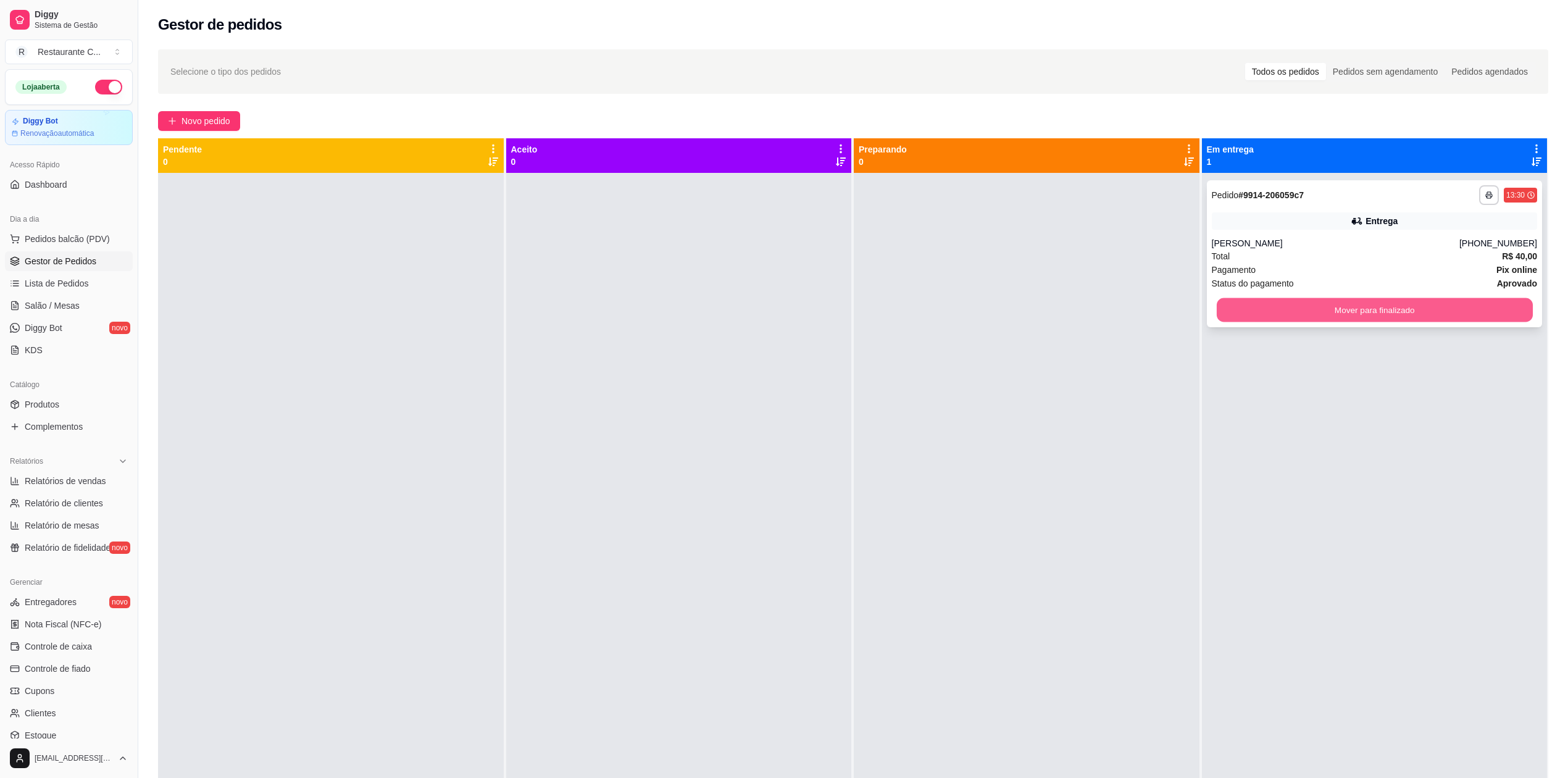
click at [1300, 311] on button "Mover para finalizado" at bounding box center [1374, 310] width 316 height 24
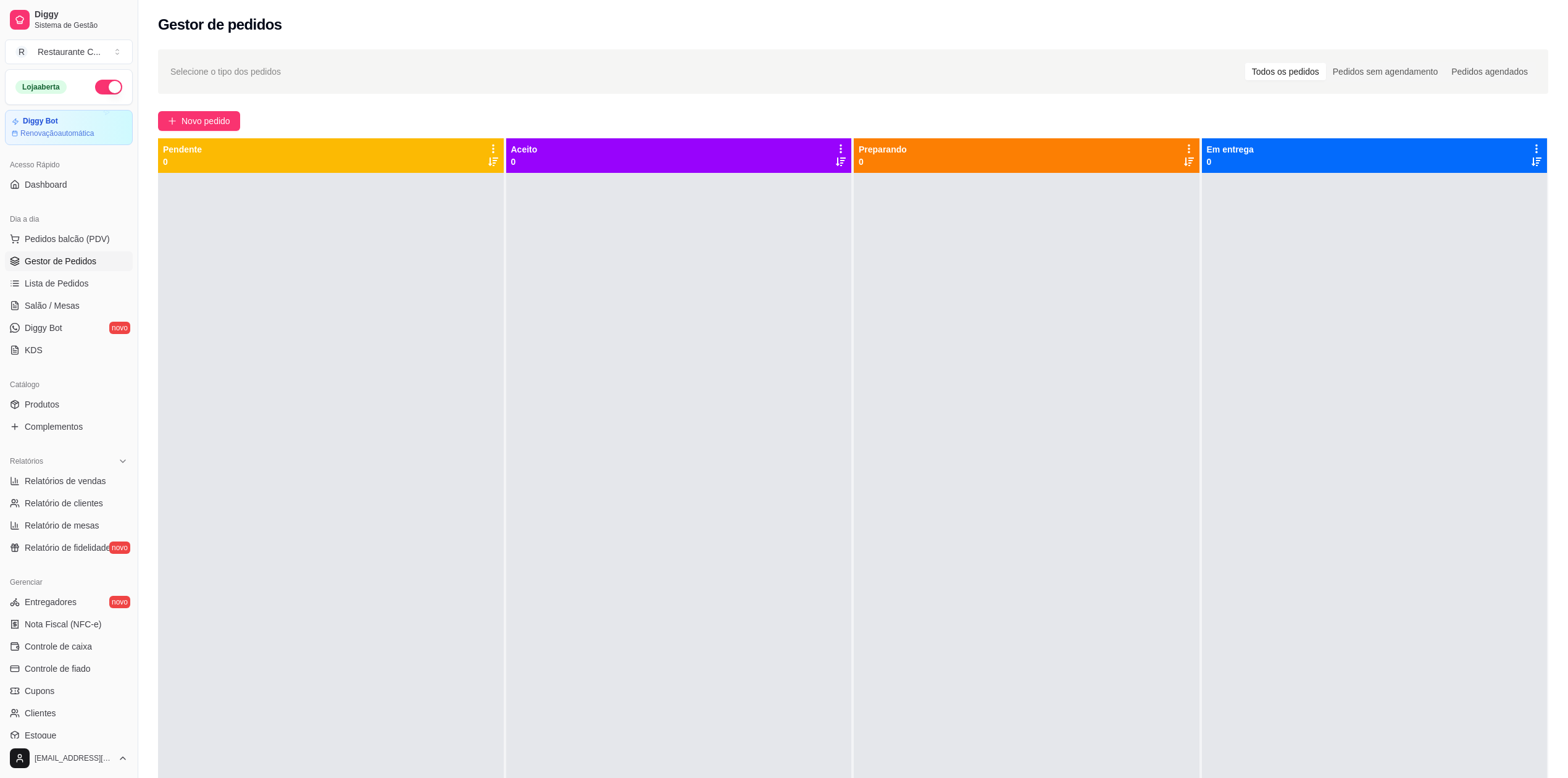
click at [70, 263] on span "Gestor de Pedidos" at bounding box center [60, 261] width 72 height 12
click at [68, 256] on span "Gestor de Pedidos" at bounding box center [60, 261] width 72 height 12
click at [77, 500] on span "Relatório de clientes" at bounding box center [64, 504] width 79 height 12
select select "30"
select select "HIGHEST_TOTAL_SPENT_WITH_ORDERS"
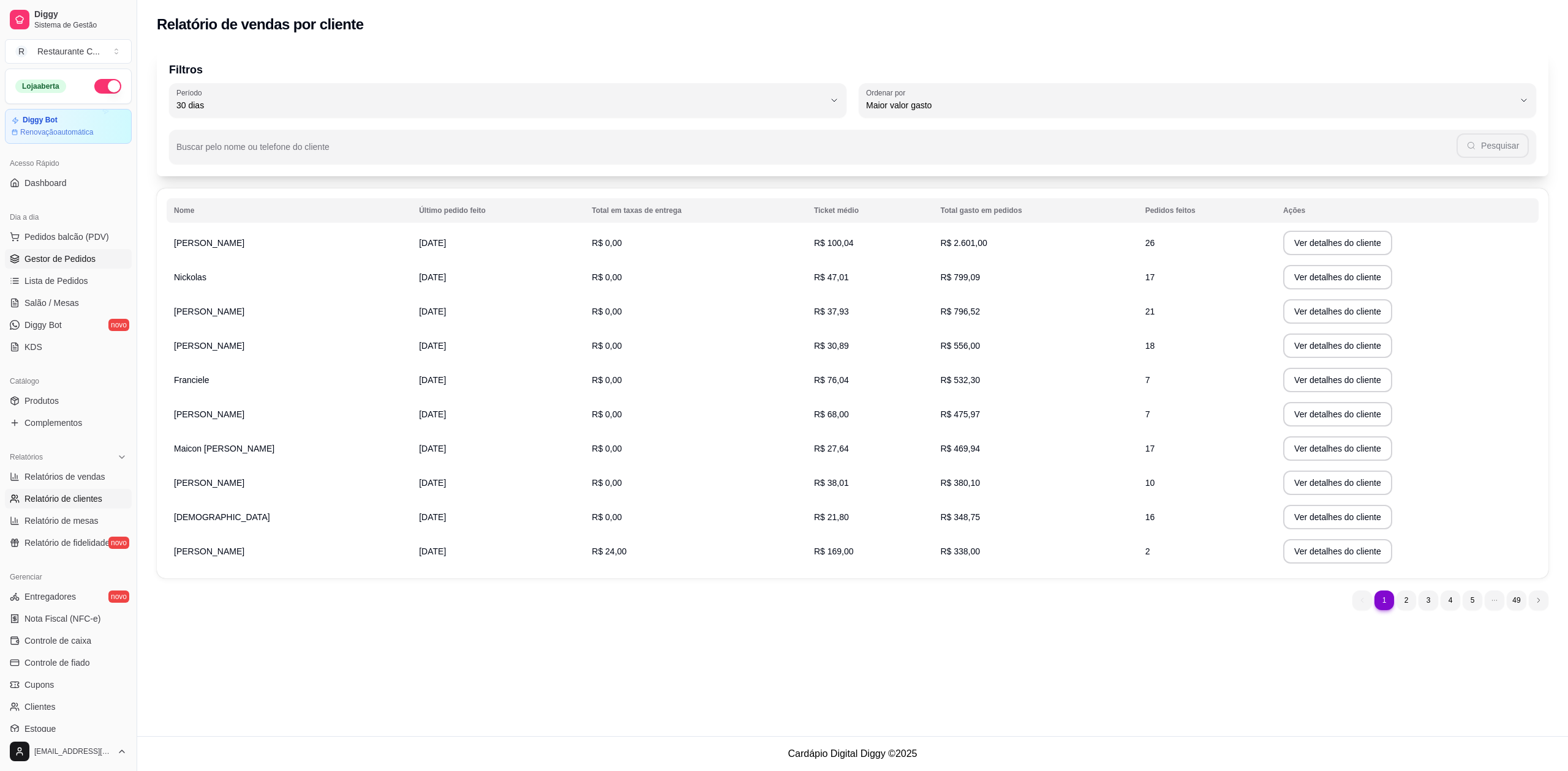
click at [67, 261] on span "Gestor de Pedidos" at bounding box center [60, 259] width 71 height 12
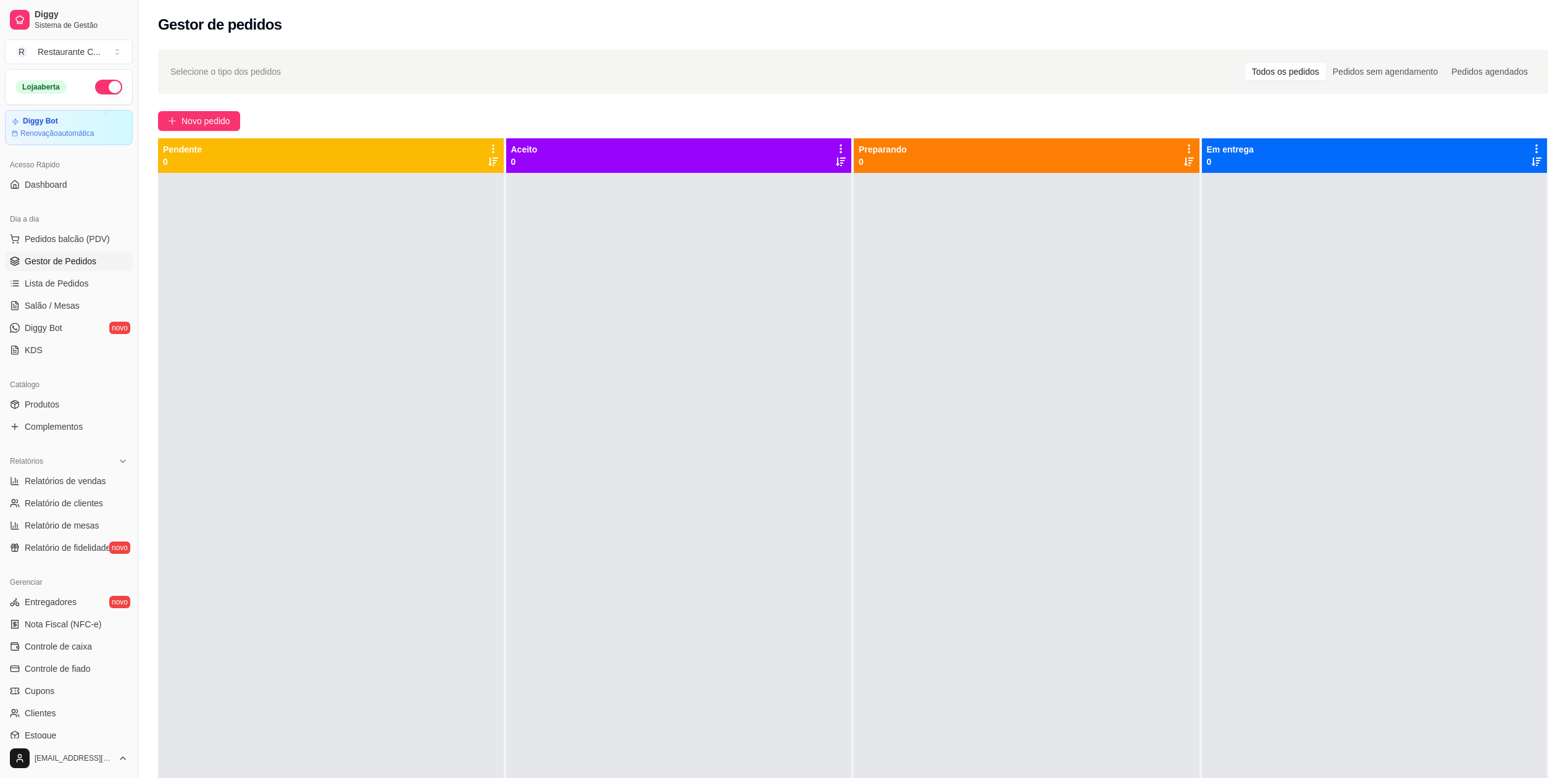
click at [356, 255] on div at bounding box center [331, 562] width 346 height 778
click at [83, 477] on span "Relatórios de vendas" at bounding box center [65, 481] width 81 height 12
select select "ALL"
select select "0"
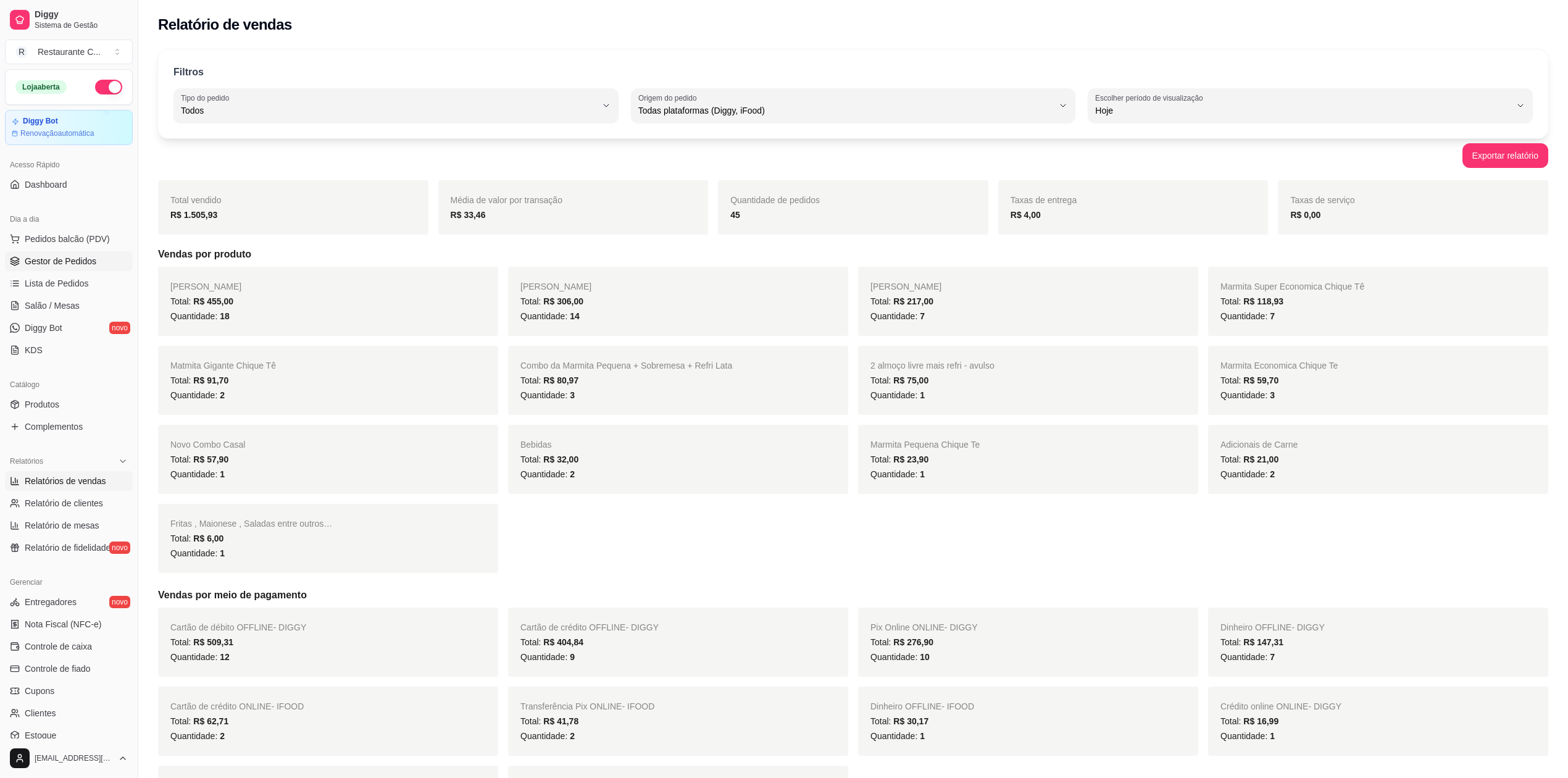
drag, startPoint x: 75, startPoint y: 257, endPoint x: 88, endPoint y: 258, distance: 13.0
click at [77, 257] on span "Gestor de Pedidos" at bounding box center [60, 261] width 72 height 12
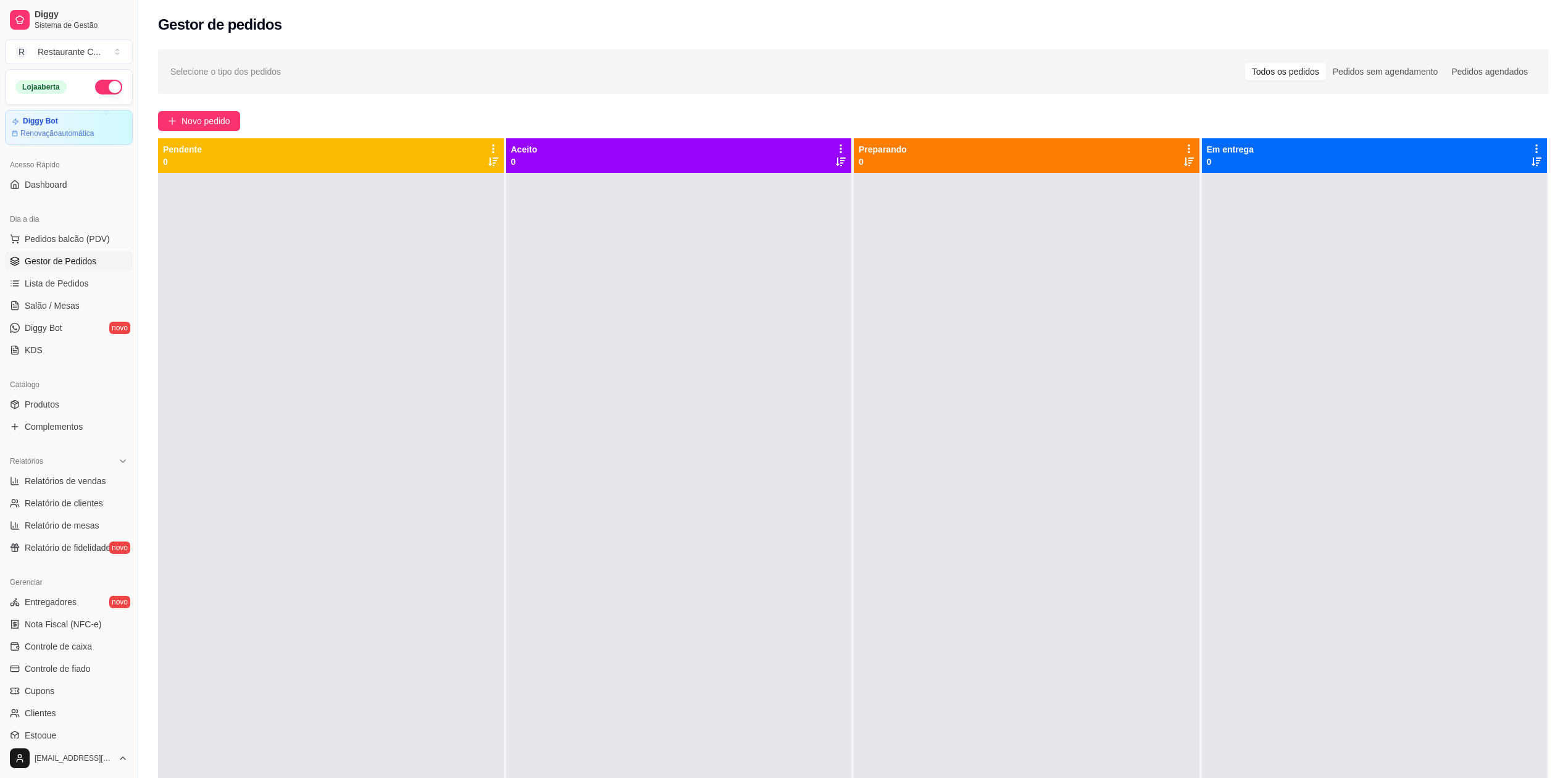
click at [1505, 378] on div at bounding box center [1375, 562] width 346 height 778
click at [63, 262] on span "Gestor de Pedidos" at bounding box center [60, 261] width 72 height 12
click at [85, 480] on span "Relatórios de vendas" at bounding box center [65, 481] width 81 height 12
select select "ALL"
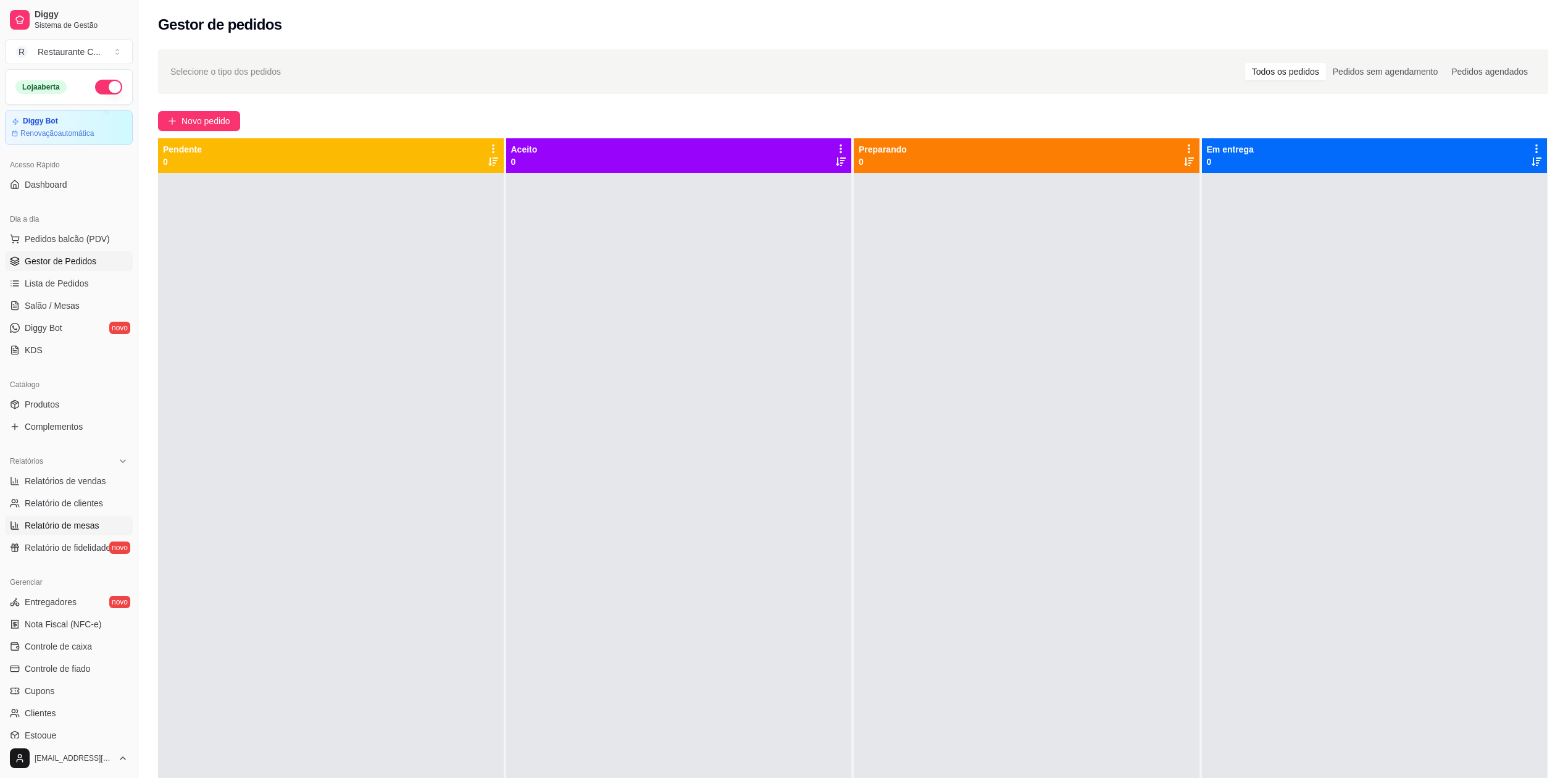
select select "0"
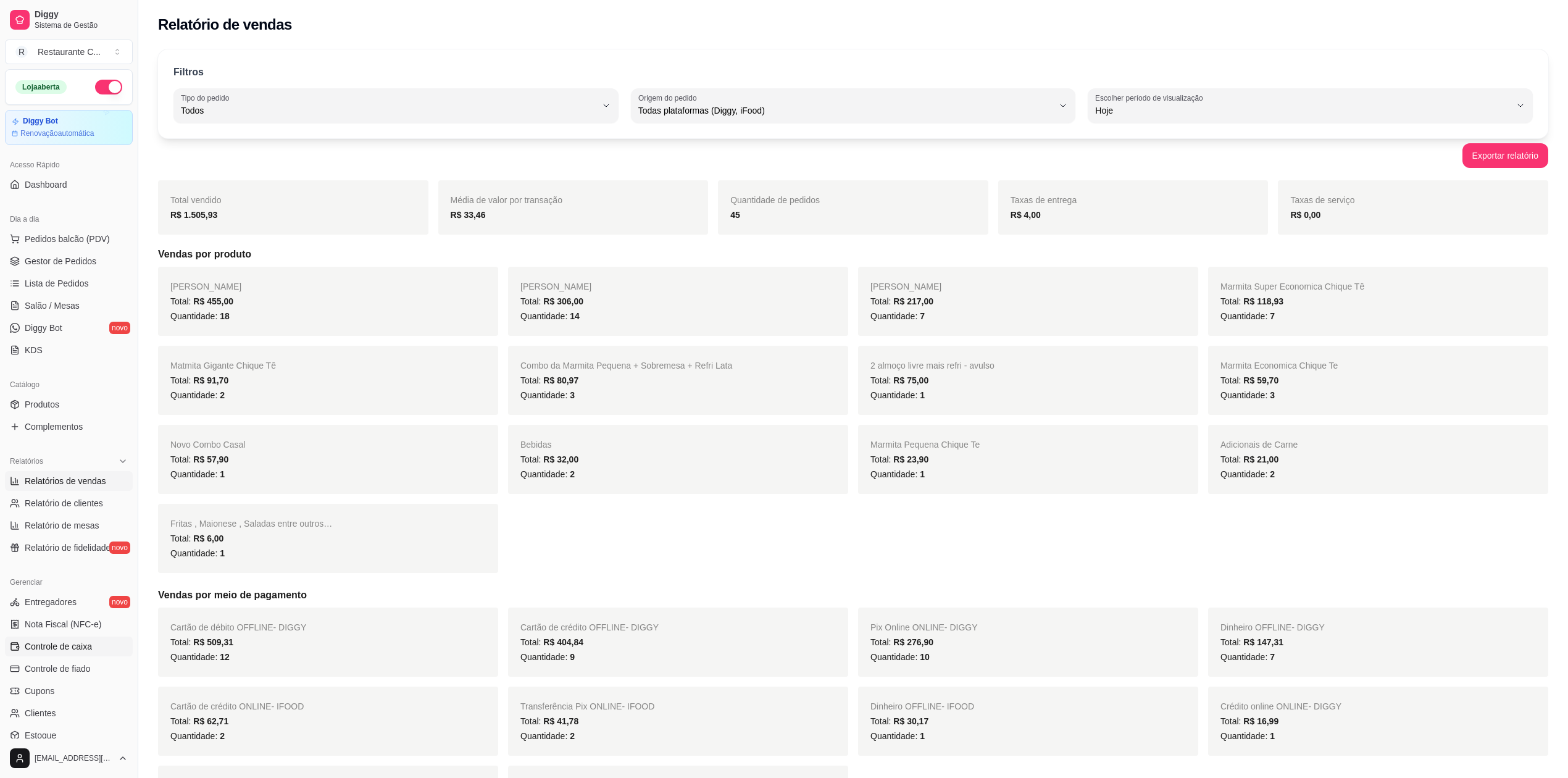
click at [78, 651] on span "Controle de caixa" at bounding box center [58, 647] width 67 height 12
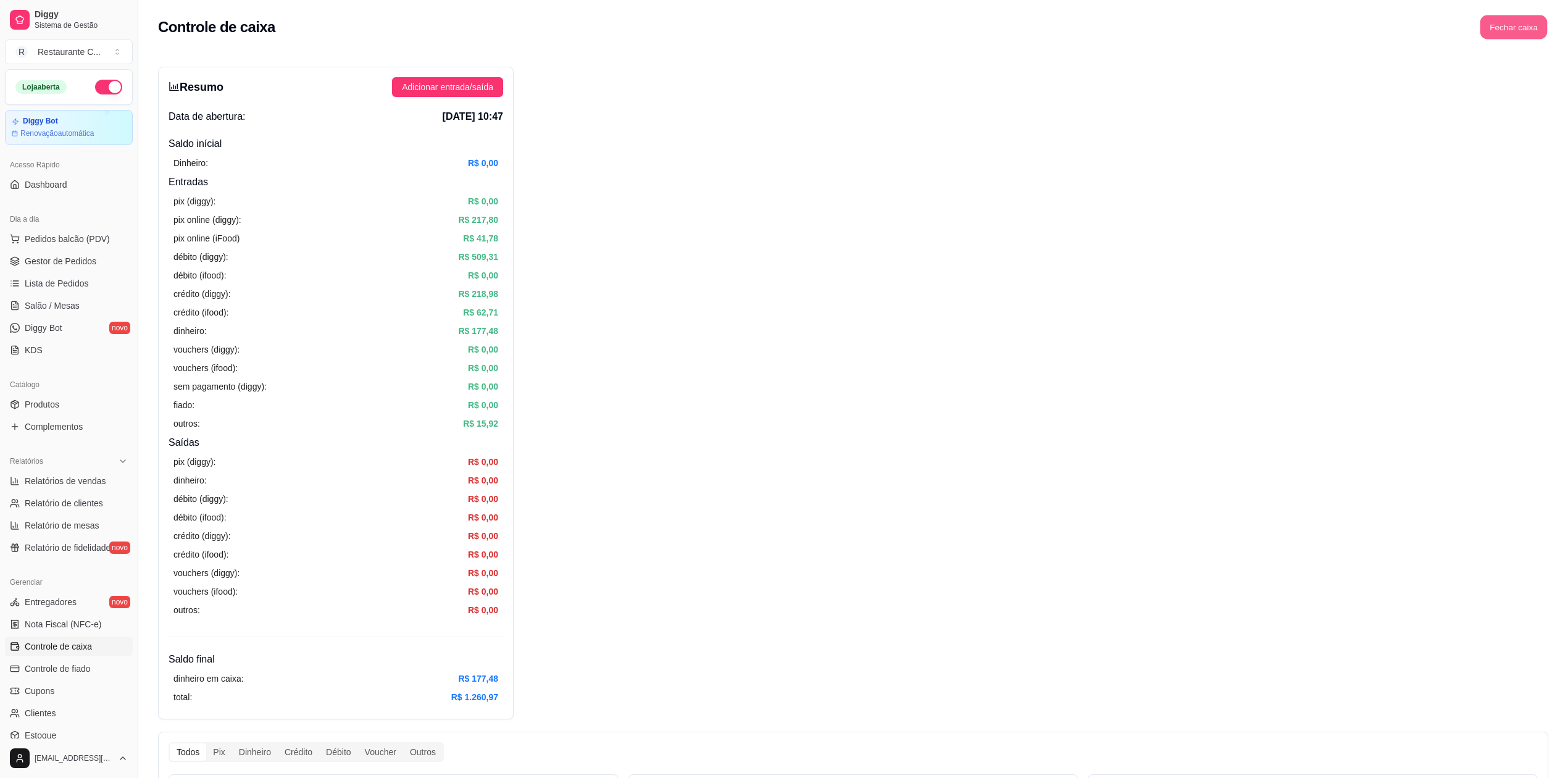
click at [1520, 27] on button "Fechar caixa" at bounding box center [1514, 27] width 67 height 24
click at [1549, 103] on span "Sim" at bounding box center [1548, 110] width 15 height 14
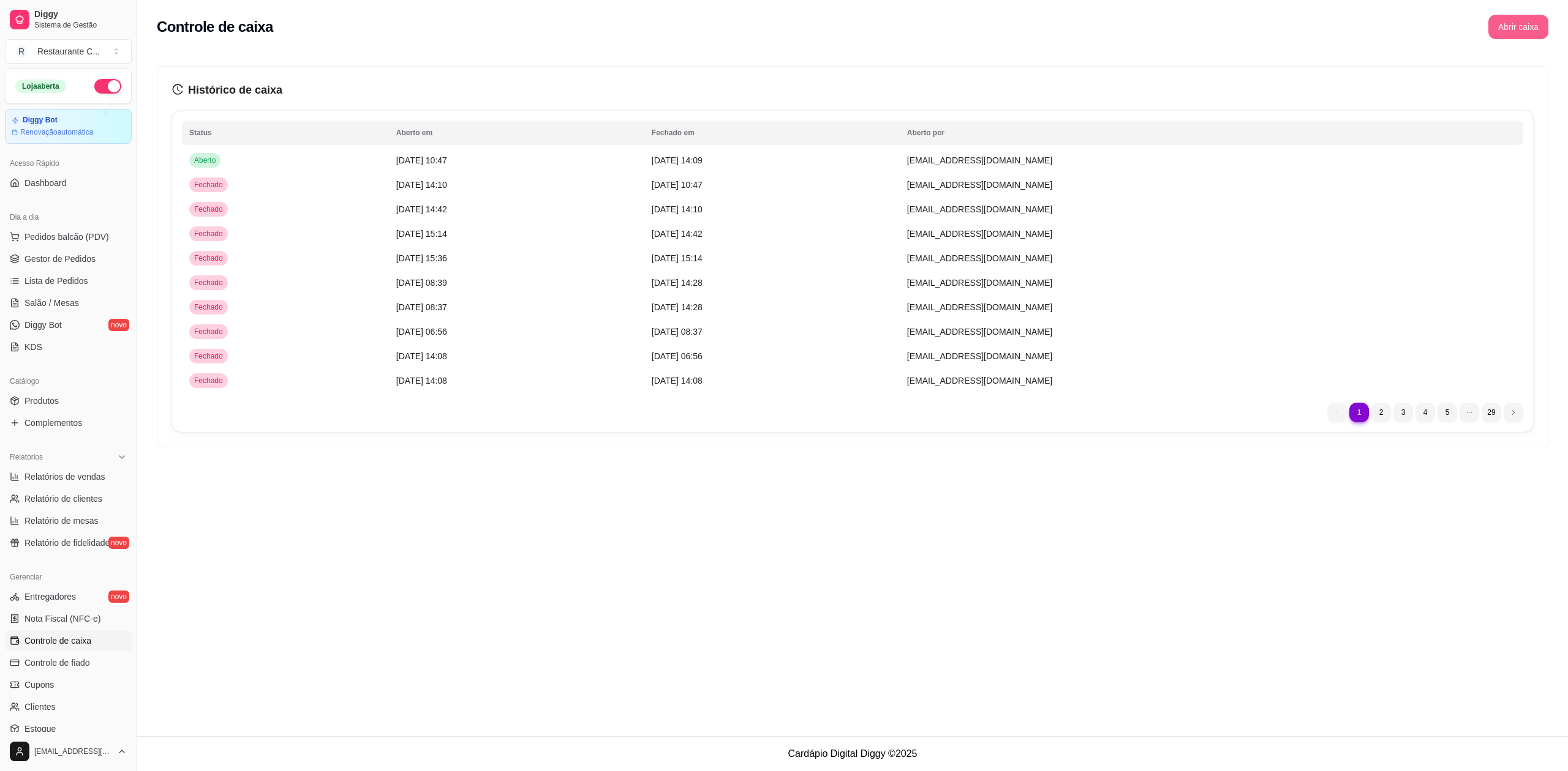
click at [1506, 29] on button "Abrir caixa" at bounding box center [1518, 27] width 60 height 24
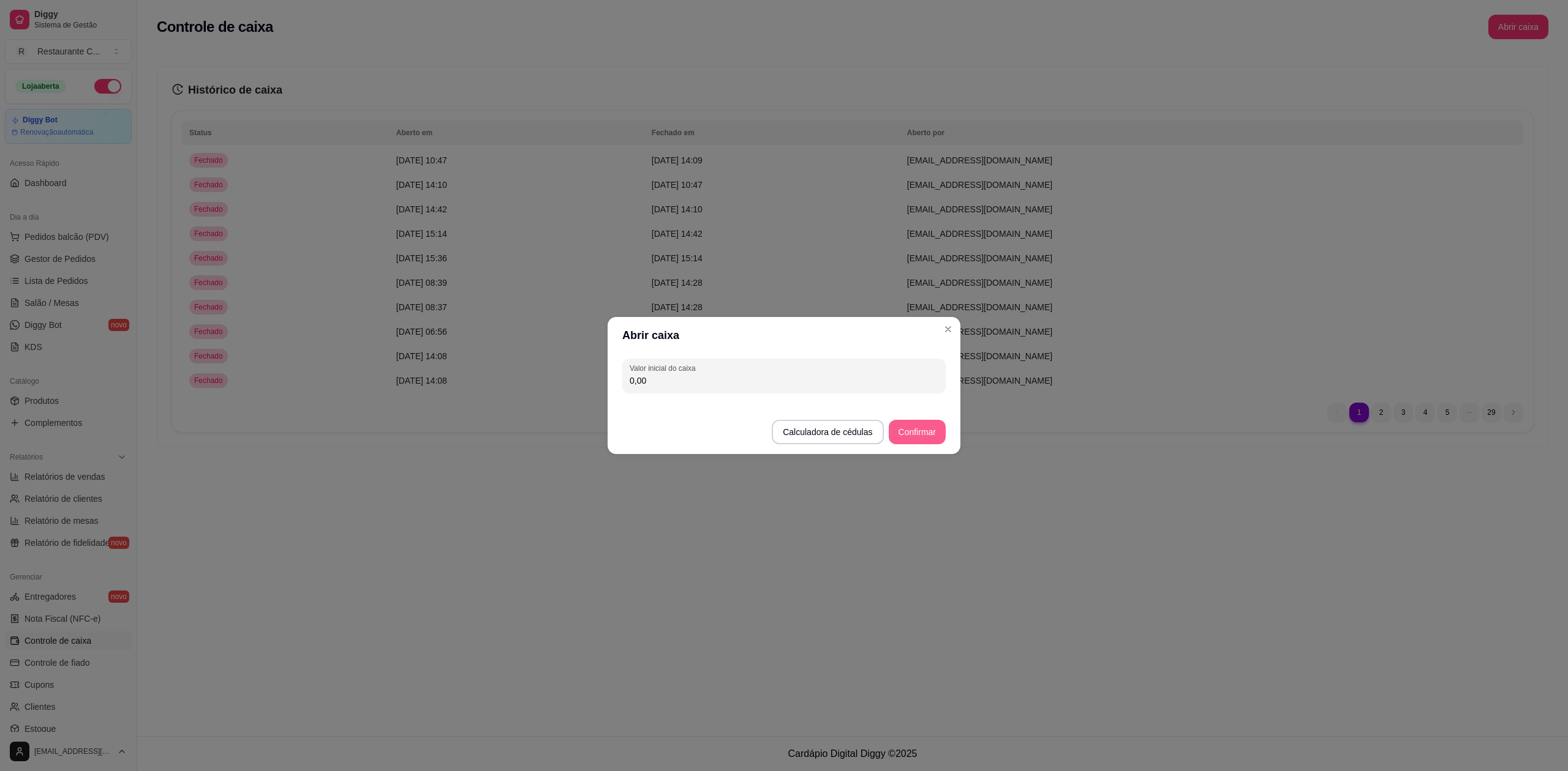
click at [931, 432] on button "Confirmar" at bounding box center [917, 432] width 57 height 24
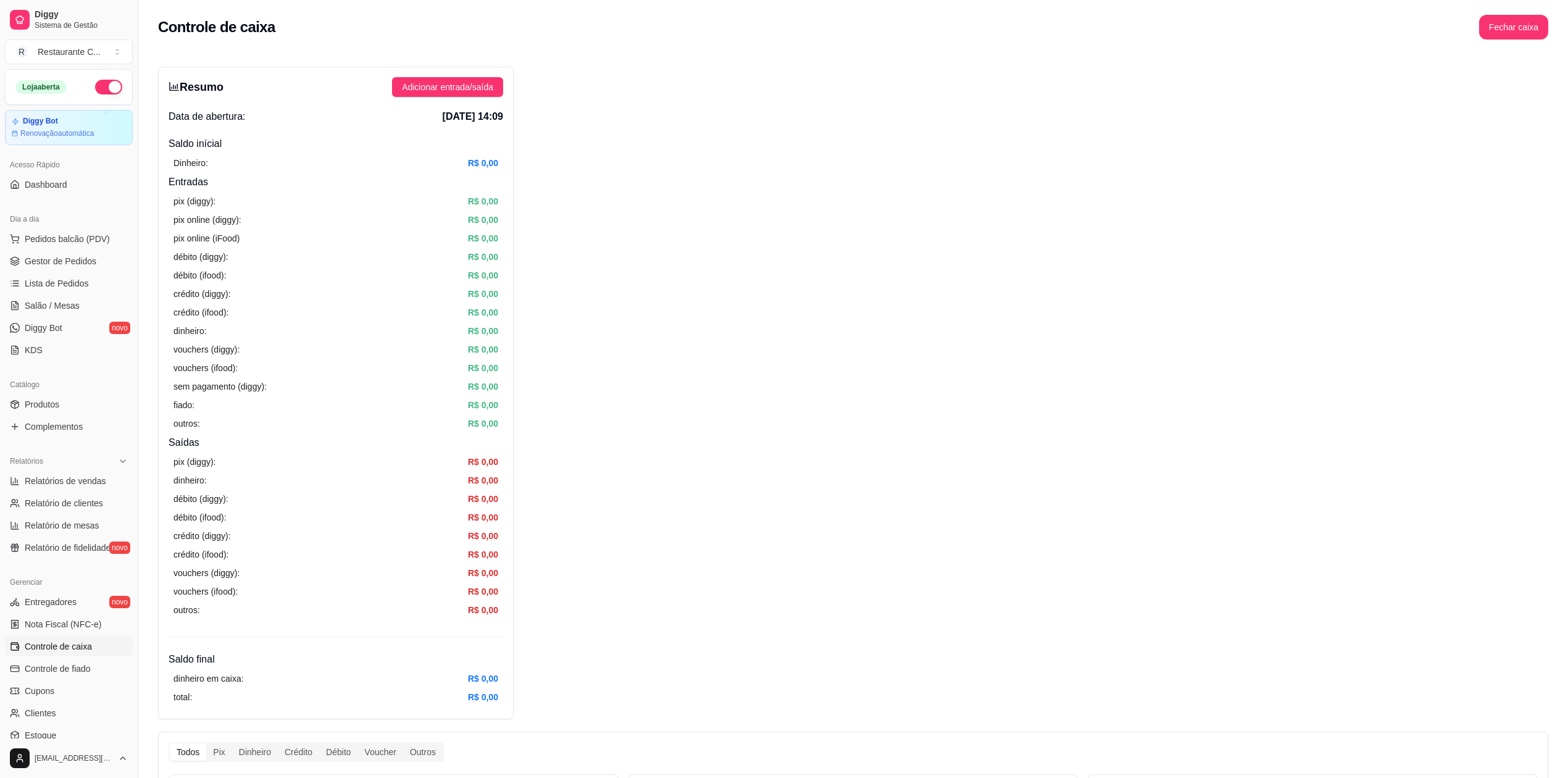
click at [1076, 485] on div "Resumo Adicionar entrada/saída Data de abertura: [DATE] 14:09 Saldo inícial Din…" at bounding box center [853, 731] width 1390 height 1330
click at [1524, 534] on div "Resumo Adicionar entrada/saída Data de abertura: [DATE] 14:09 Saldo inícial Din…" at bounding box center [853, 731] width 1390 height 1330
